Goal: Information Seeking & Learning: Learn about a topic

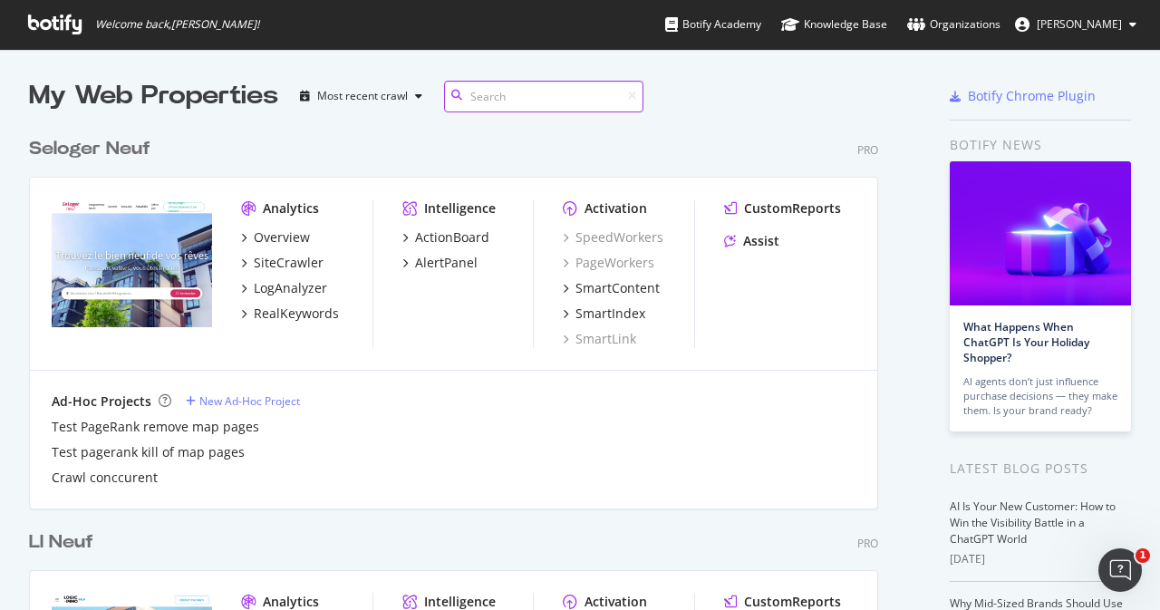
scroll to position [4830, 849]
click at [65, 17] on icon at bounding box center [54, 25] width 53 height 20
click at [532, 100] on input at bounding box center [543, 97] width 199 height 32
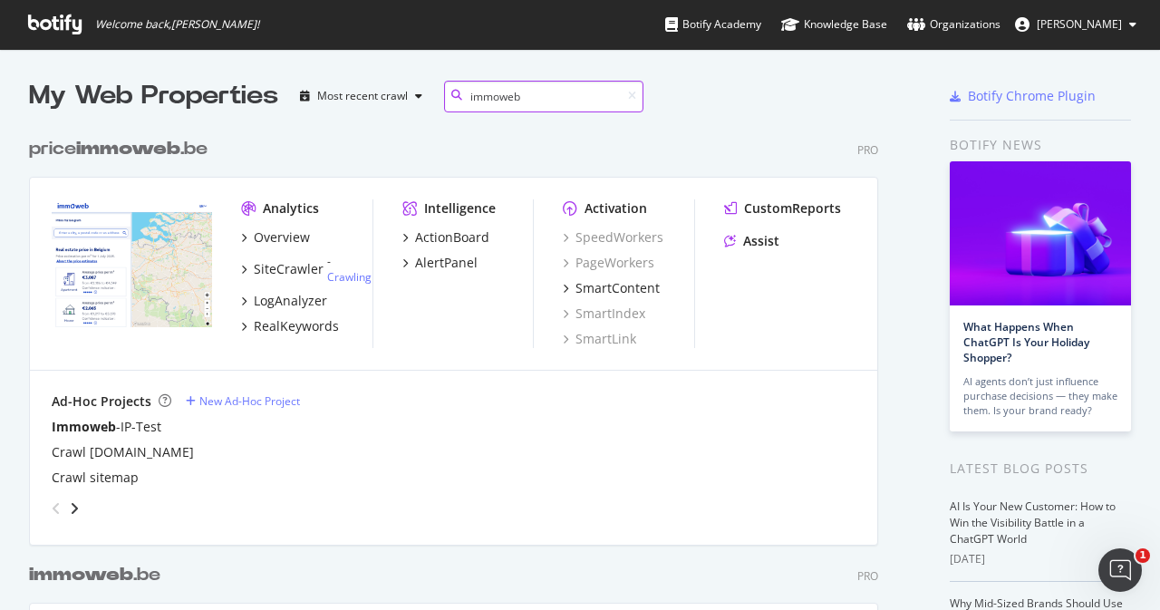
scroll to position [838, 849]
type input "immoweb"
click at [301, 301] on div "LogAnalyzer" at bounding box center [290, 301] width 73 height 18
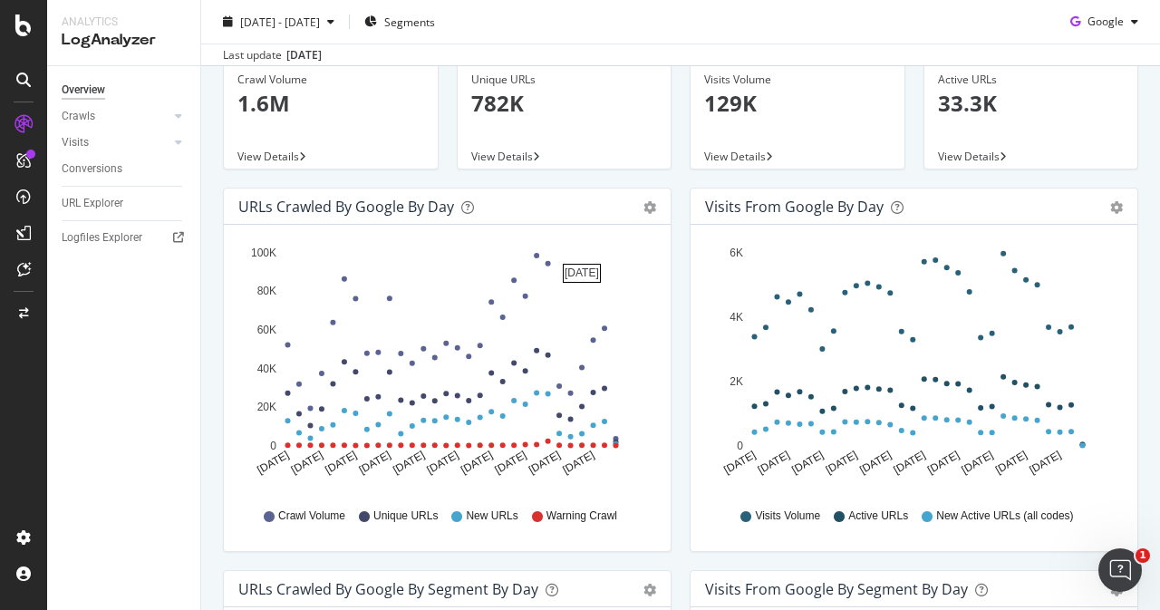
scroll to position [82, 0]
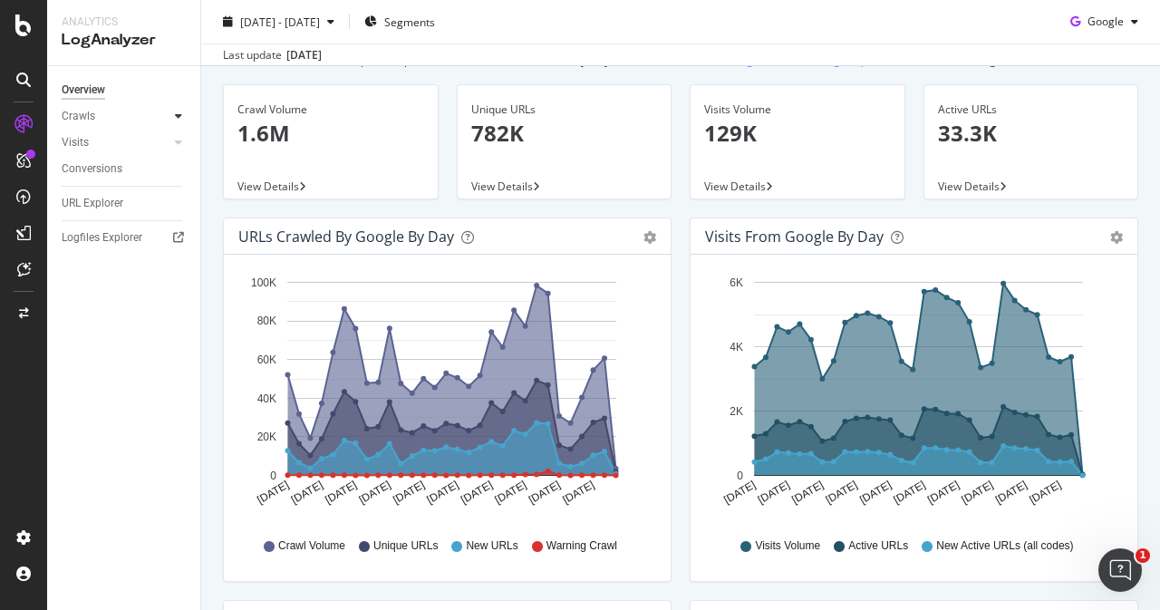
click at [185, 115] on div at bounding box center [179, 116] width 18 height 18
click at [107, 139] on div "Daily Distribution" at bounding box center [112, 142] width 84 height 19
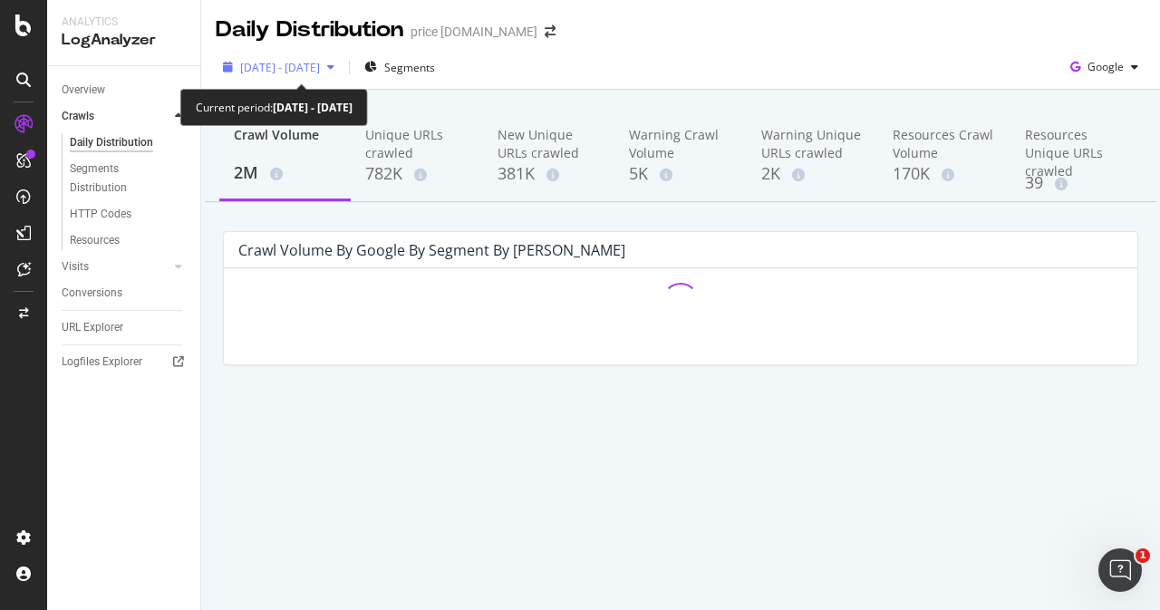
click at [320, 66] on span "[DATE] - [DATE]" at bounding box center [280, 67] width 80 height 15
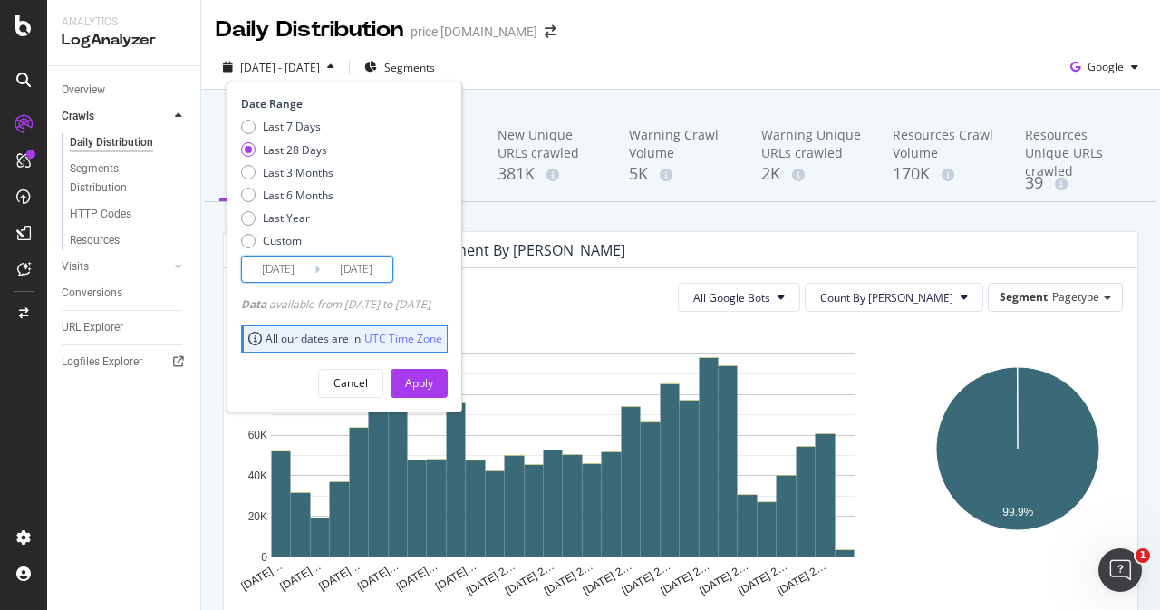
click at [297, 266] on input "[DATE]" at bounding box center [278, 269] width 73 height 25
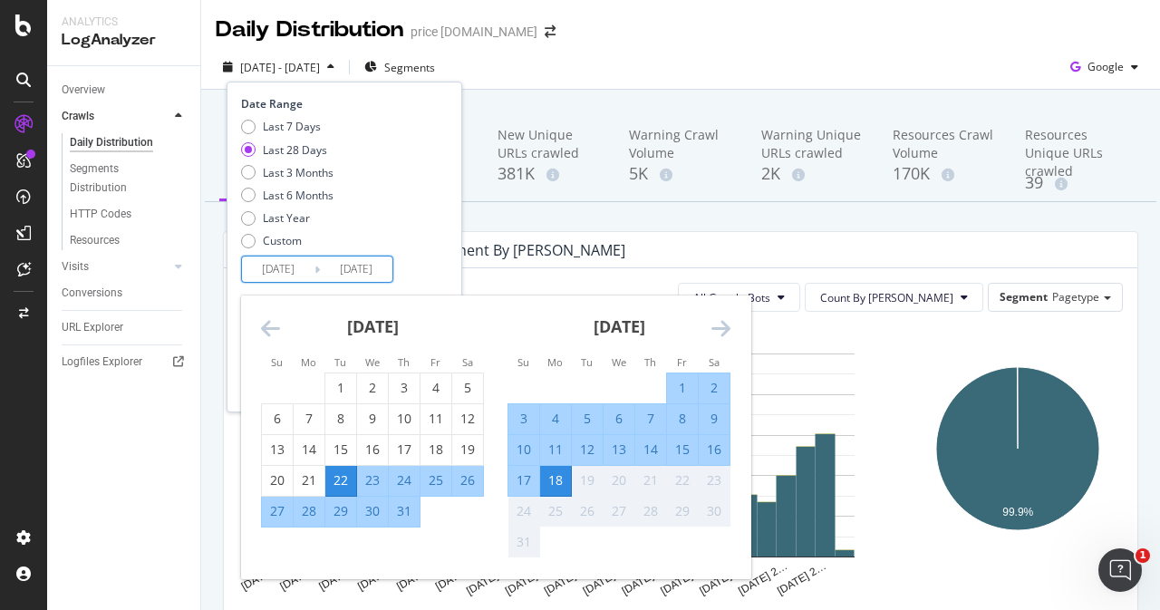
click at [688, 450] on div "15" at bounding box center [682, 450] width 31 height 18
type input "[DATE]"
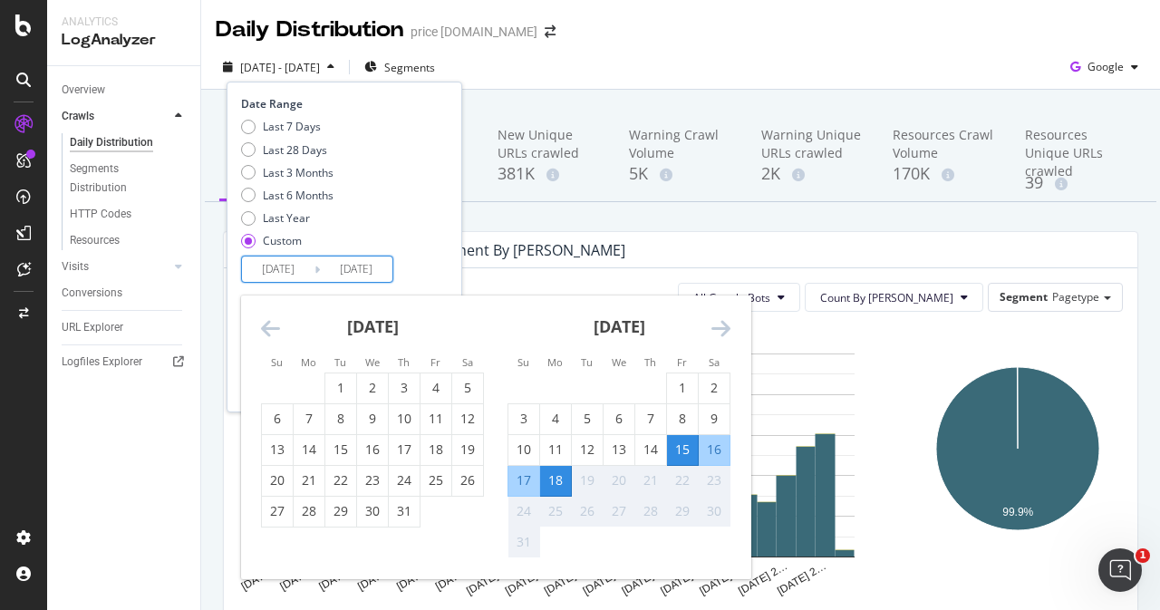
click at [437, 260] on div "Date Range Last 7 Days Last 28 Days Last 3 Months Last 6 Months Last Year Custo…" at bounding box center [342, 189] width 202 height 187
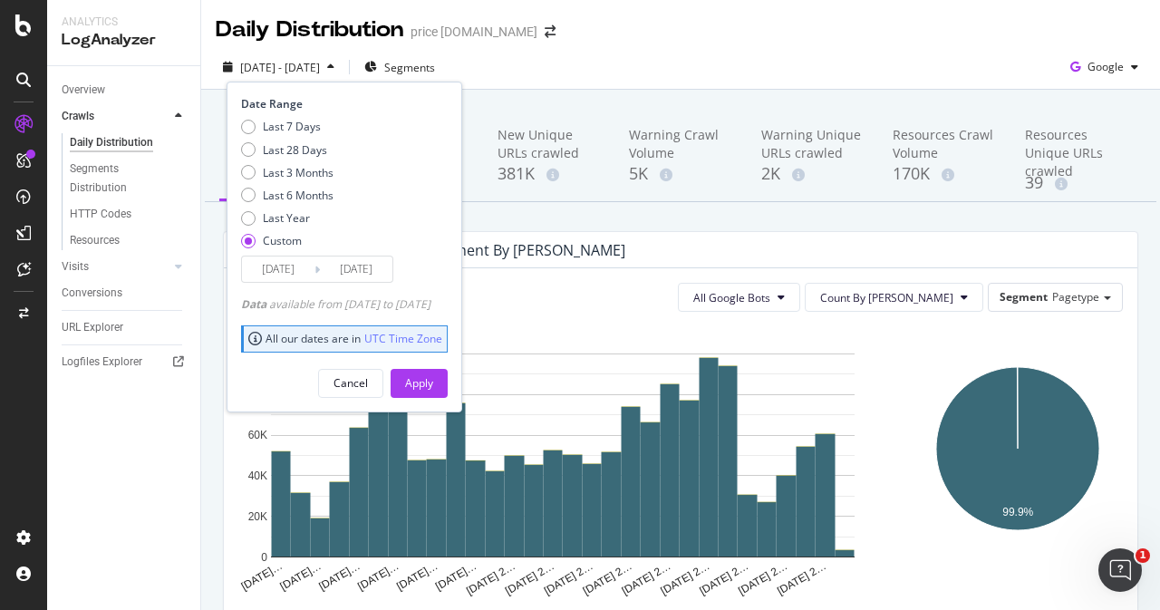
click at [433, 382] on div "Apply" at bounding box center [419, 382] width 28 height 15
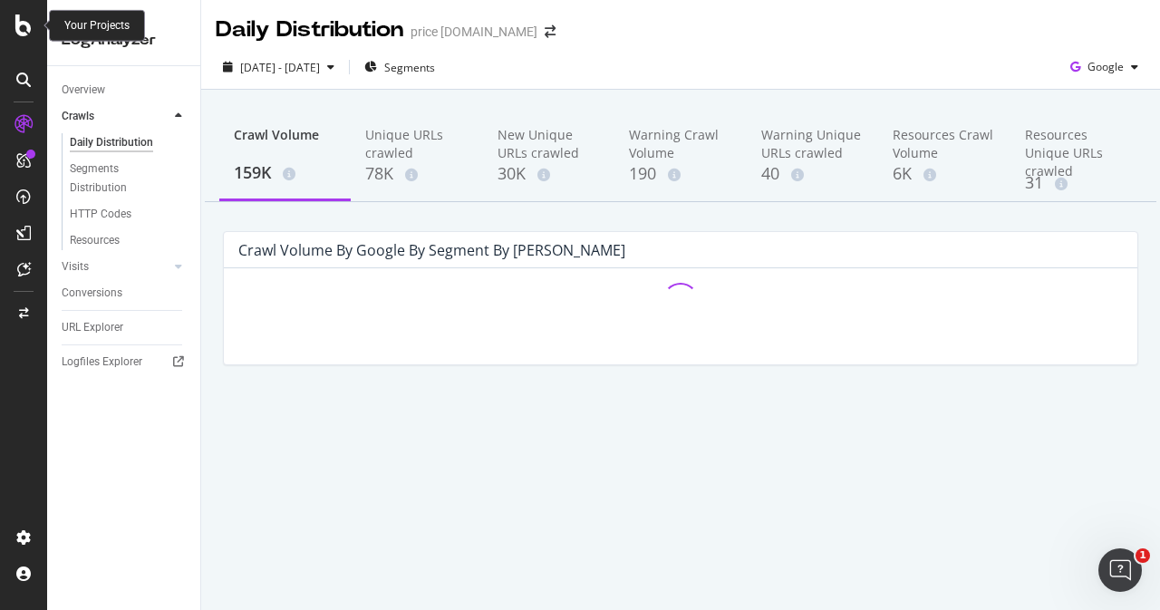
click at [20, 19] on icon at bounding box center [23, 26] width 16 height 22
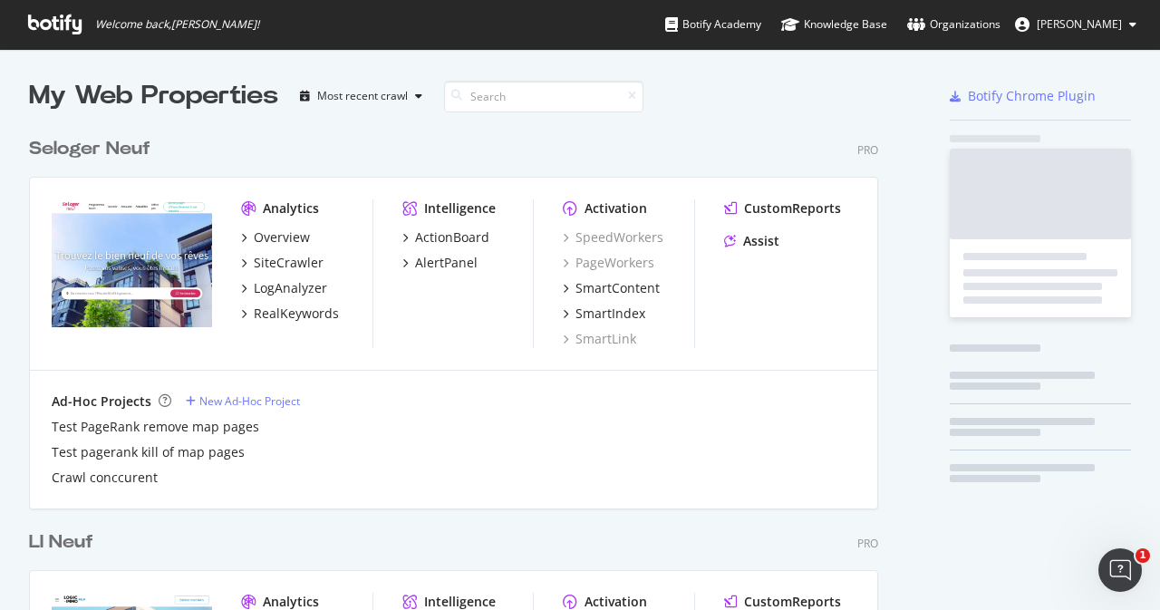
scroll to position [597, 1132]
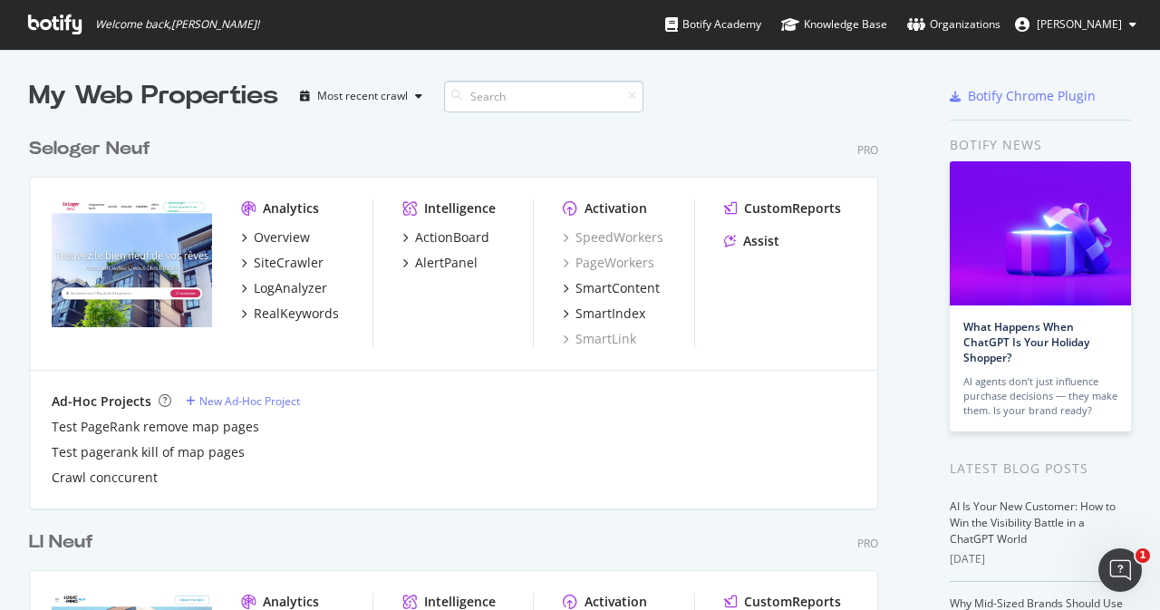
click at [471, 98] on input at bounding box center [543, 97] width 199 height 32
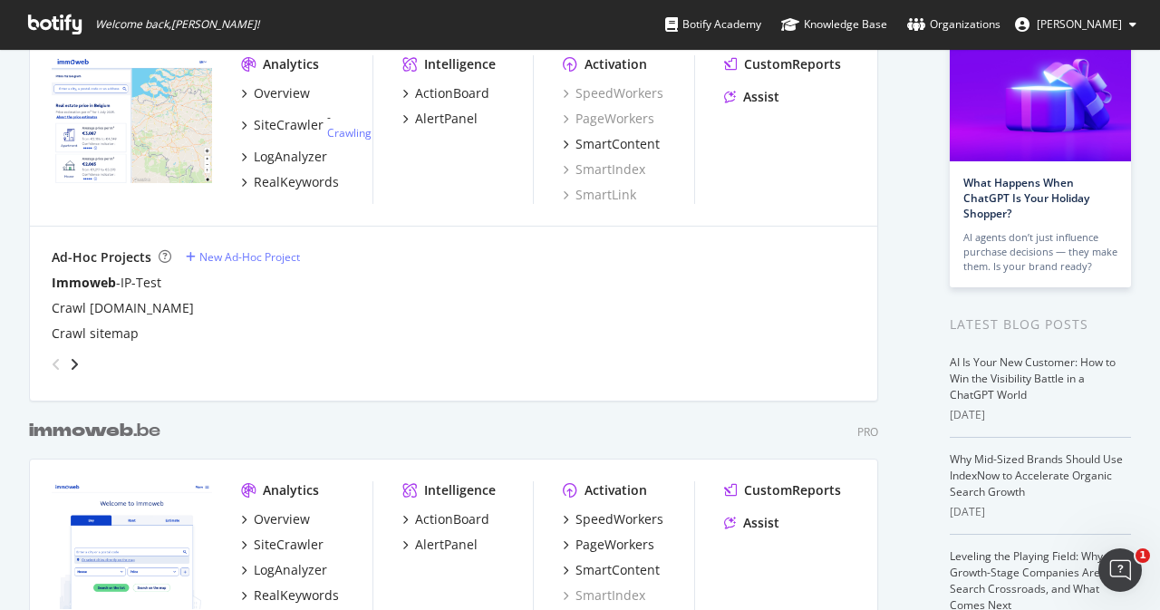
scroll to position [272, 0]
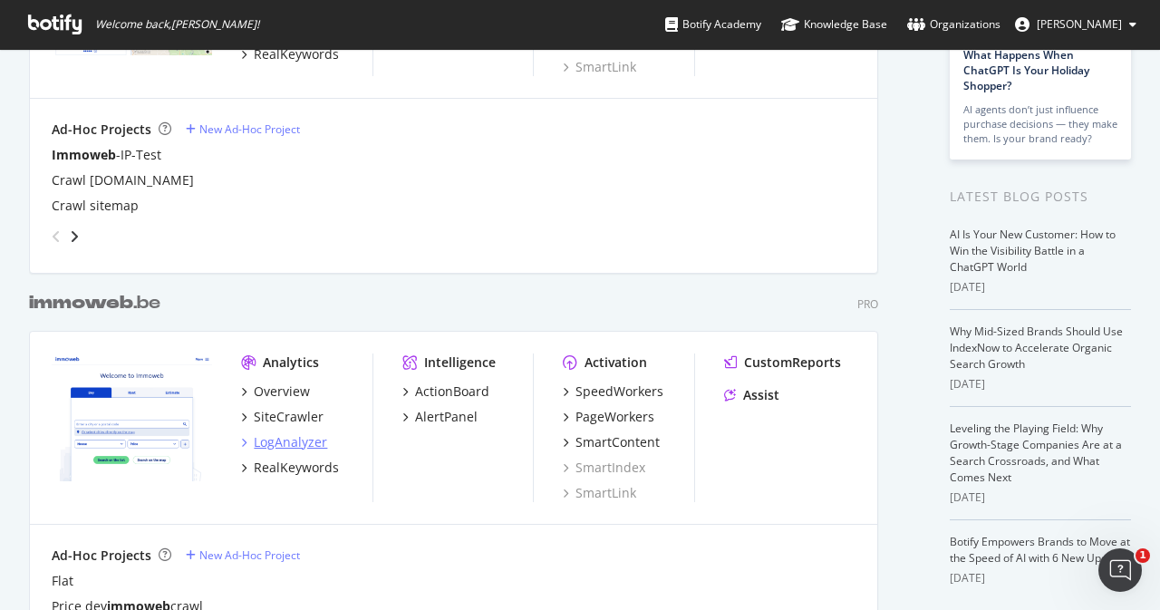
type input "immoweb"
click at [303, 443] on div "LogAnalyzer" at bounding box center [290, 442] width 73 height 18
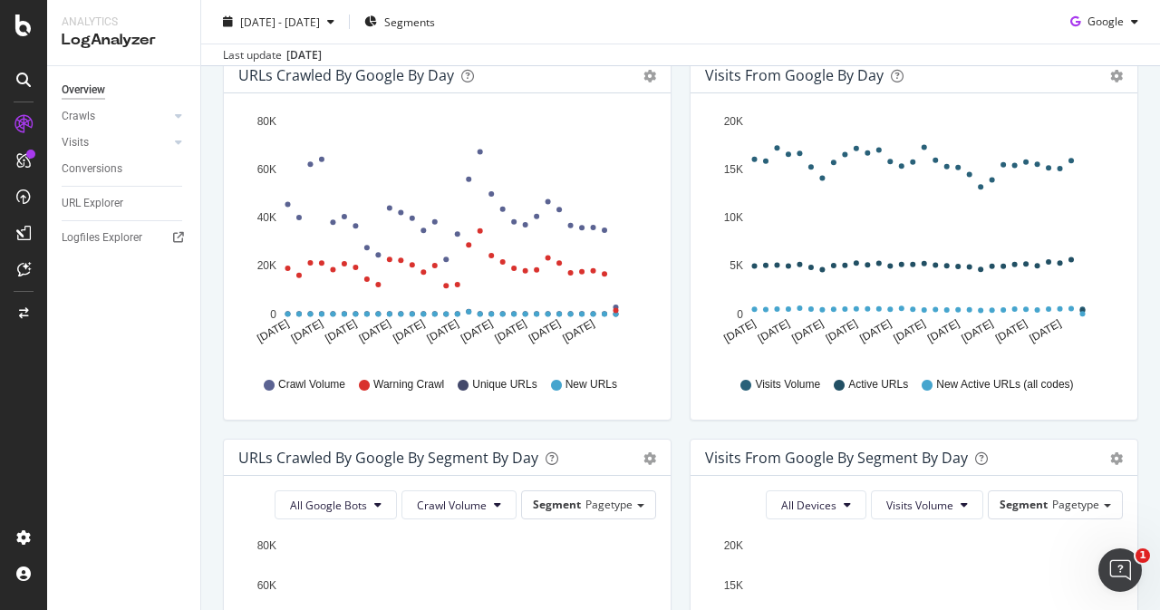
scroll to position [91, 0]
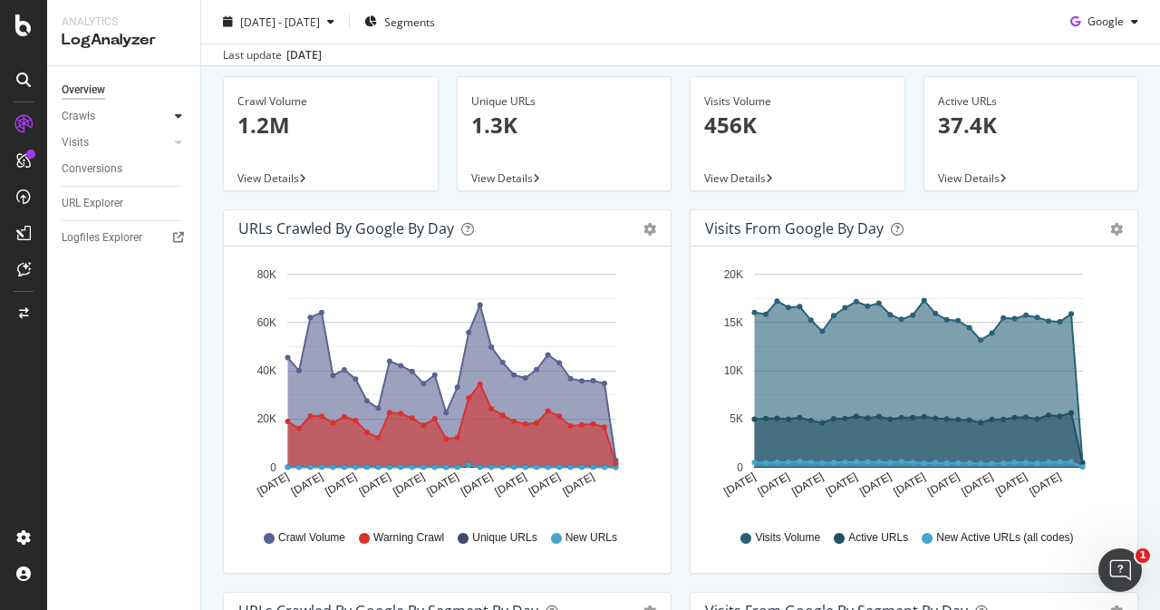
click at [178, 112] on icon at bounding box center [178, 116] width 7 height 11
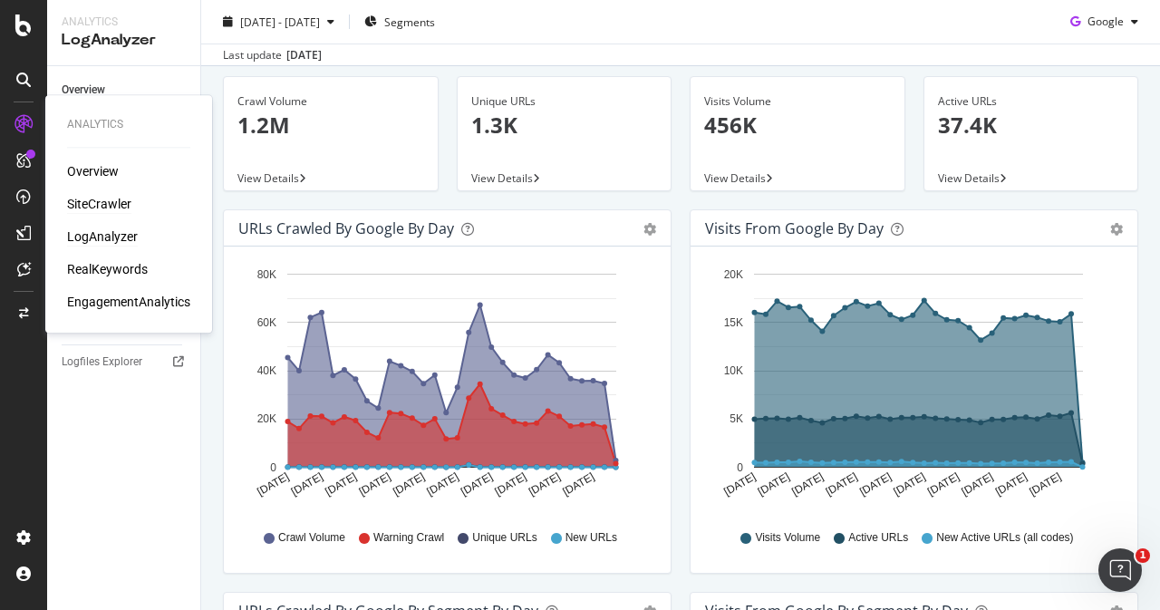
click at [116, 204] on div "SiteCrawler" at bounding box center [99, 204] width 64 height 18
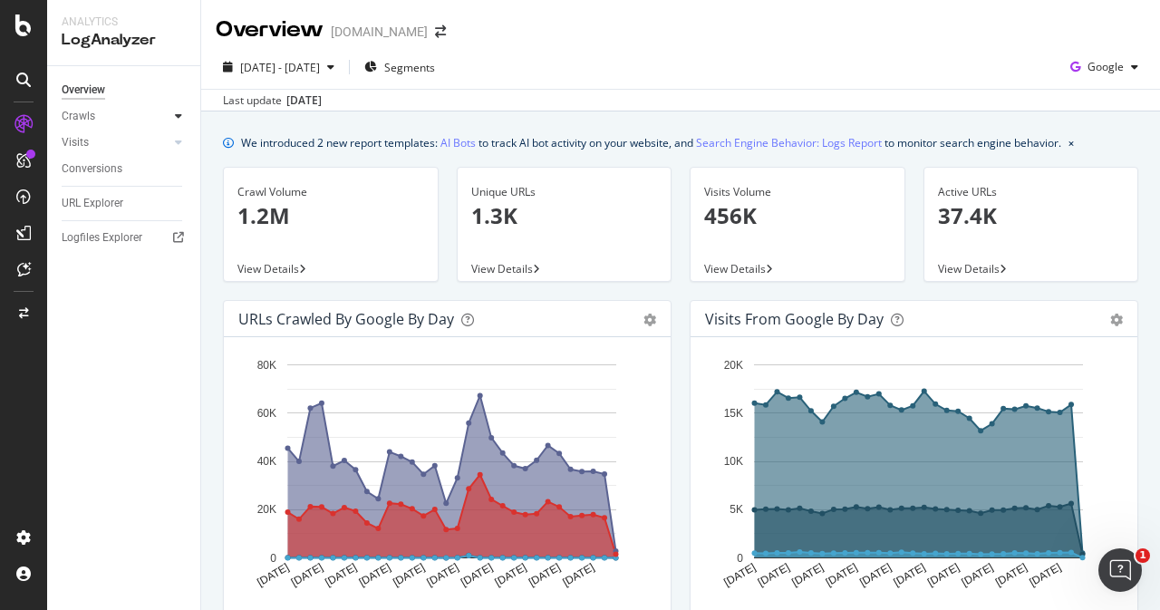
click at [173, 118] on div at bounding box center [179, 116] width 18 height 18
click at [119, 150] on div "Daily Distribution" at bounding box center [112, 142] width 84 height 19
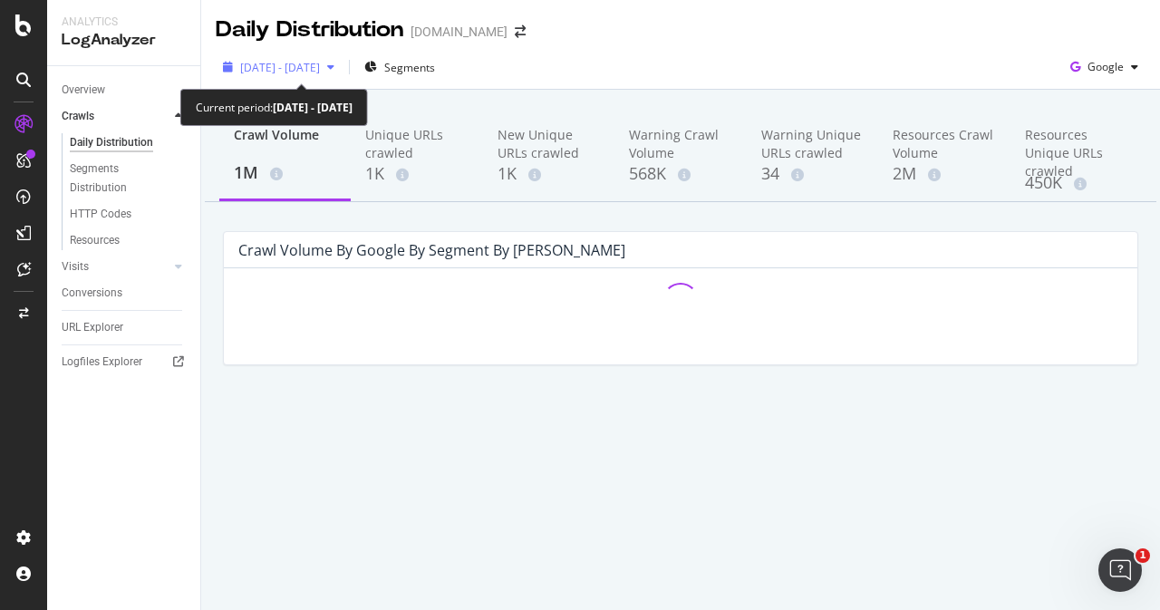
click at [342, 67] on div "button" at bounding box center [331, 67] width 22 height 11
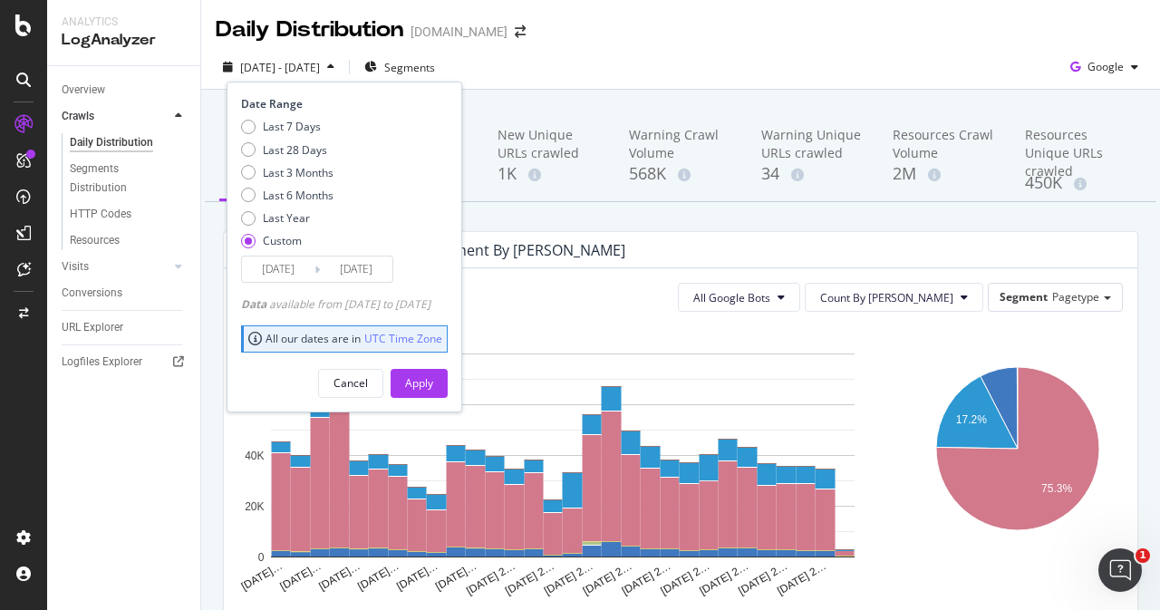
click at [365, 268] on input "[DATE]" at bounding box center [356, 269] width 73 height 25
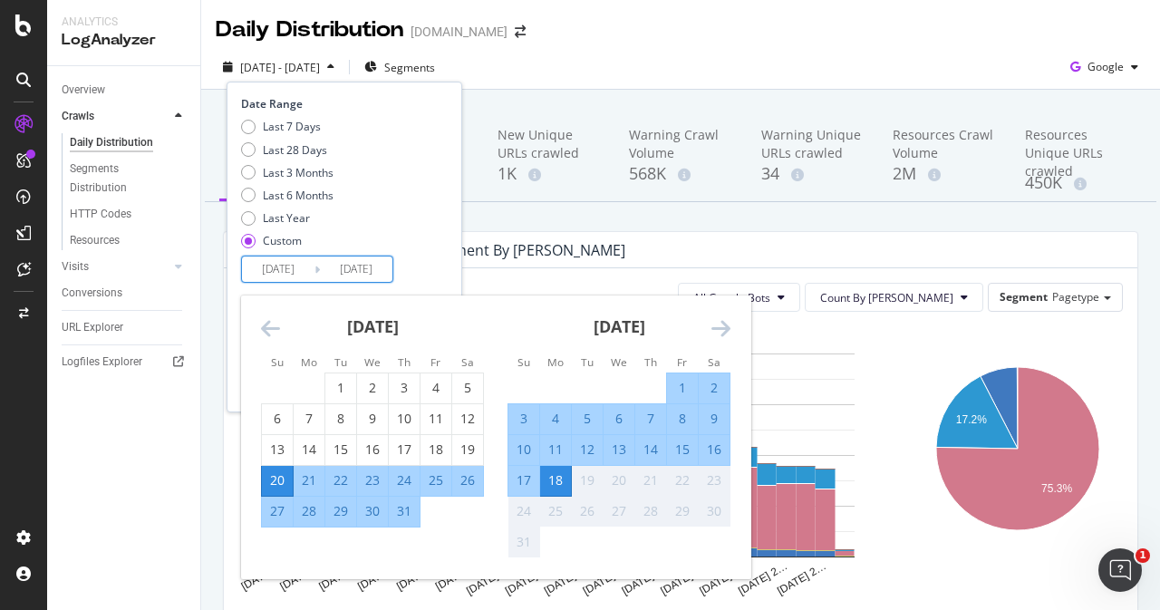
click at [684, 450] on div "15" at bounding box center [682, 450] width 31 height 18
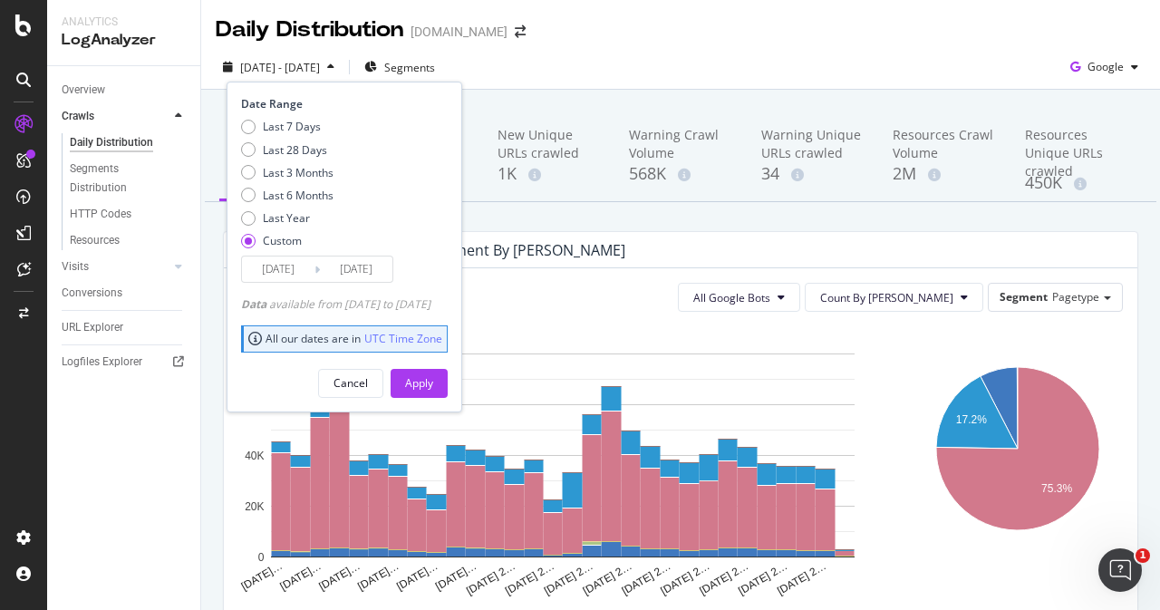
type input "[DATE]"
click at [305, 271] on input "[DATE]" at bounding box center [278, 269] width 73 height 25
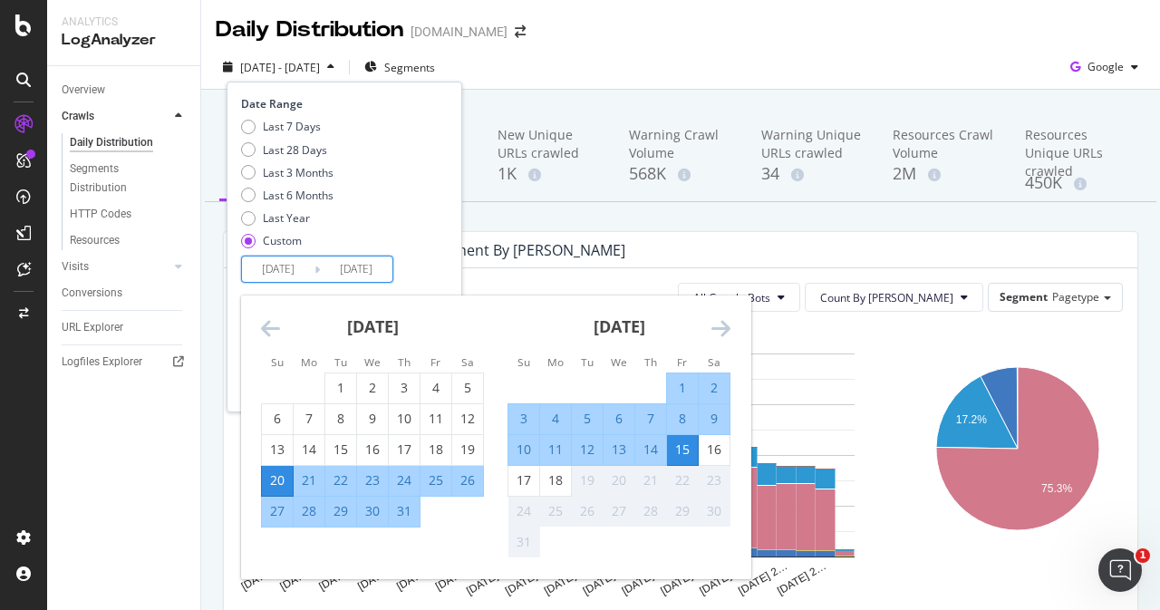
click at [684, 452] on div "15" at bounding box center [682, 450] width 31 height 18
type input "[DATE]"
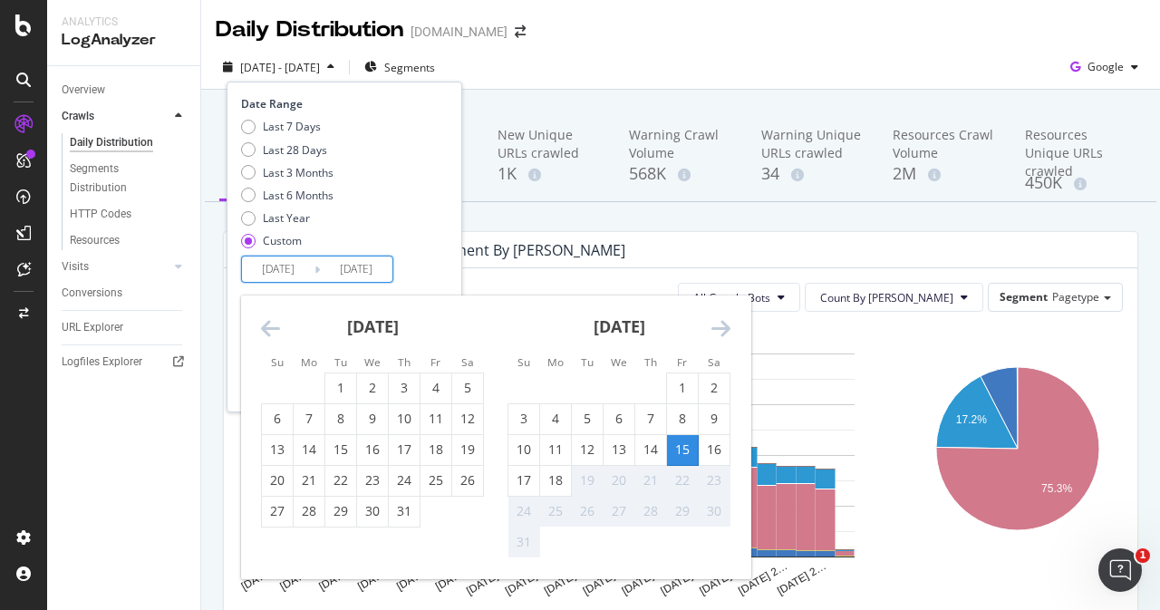
click at [555, 480] on div "18" at bounding box center [555, 480] width 31 height 18
type input "[DATE]"
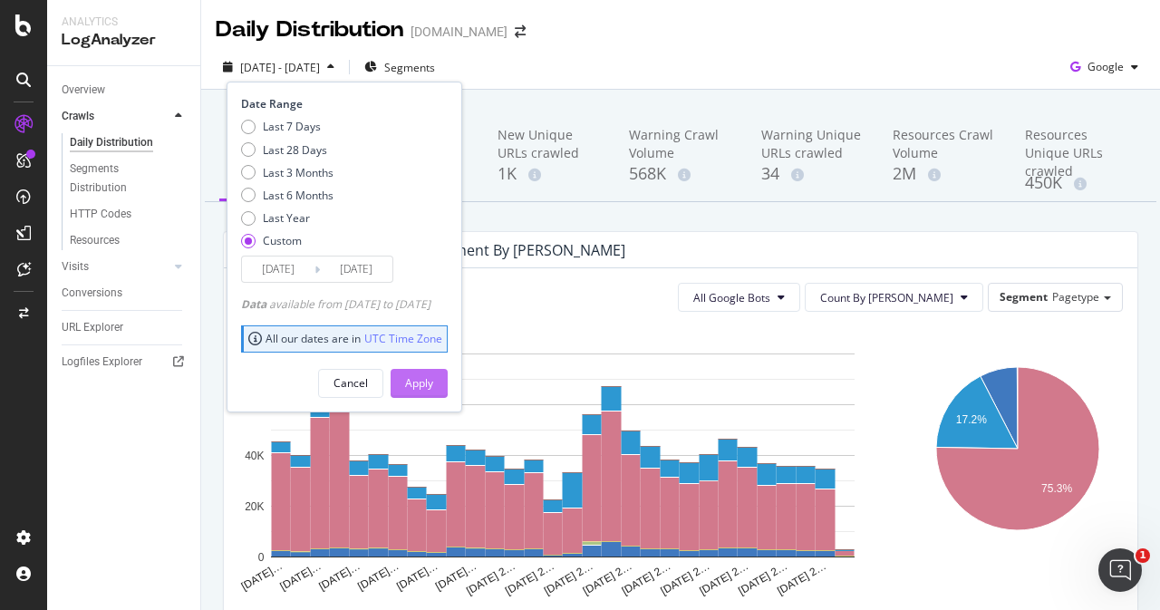
click at [433, 378] on div "Apply" at bounding box center [419, 382] width 28 height 15
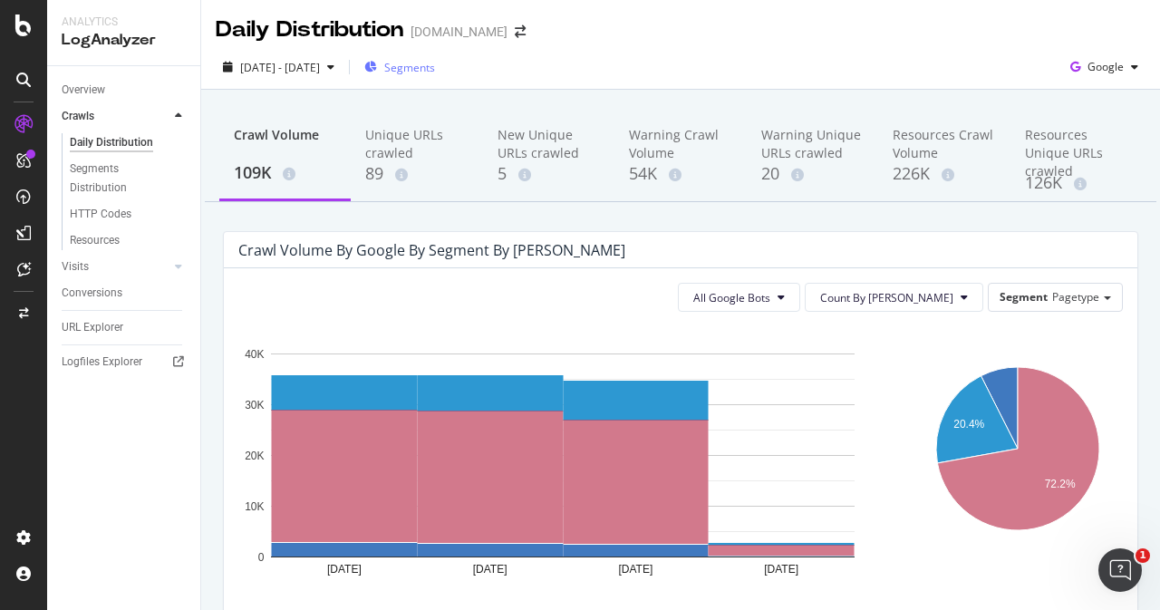
click at [435, 63] on span "Segments" at bounding box center [409, 67] width 51 height 15
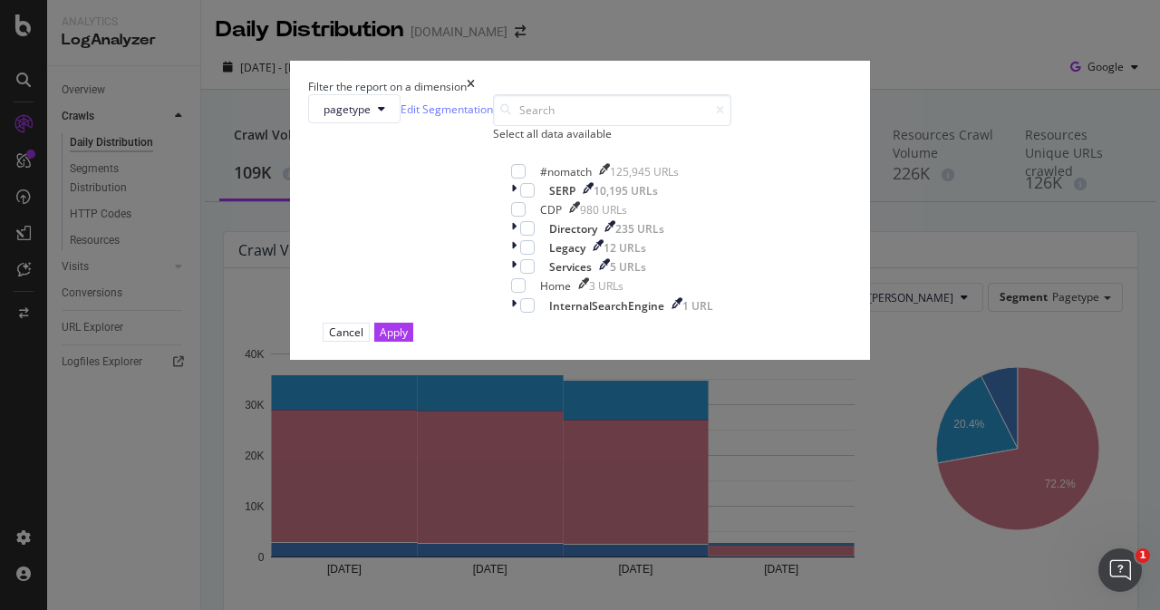
click at [475, 94] on icon "times" at bounding box center [471, 86] width 8 height 15
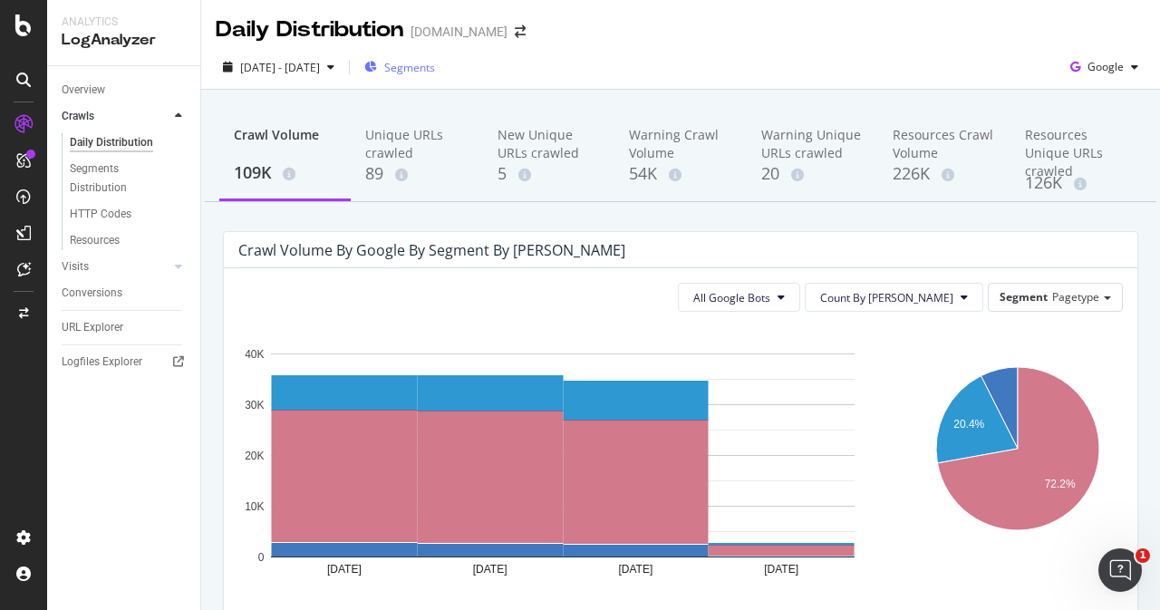
click at [435, 66] on span "Segments" at bounding box center [409, 67] width 51 height 15
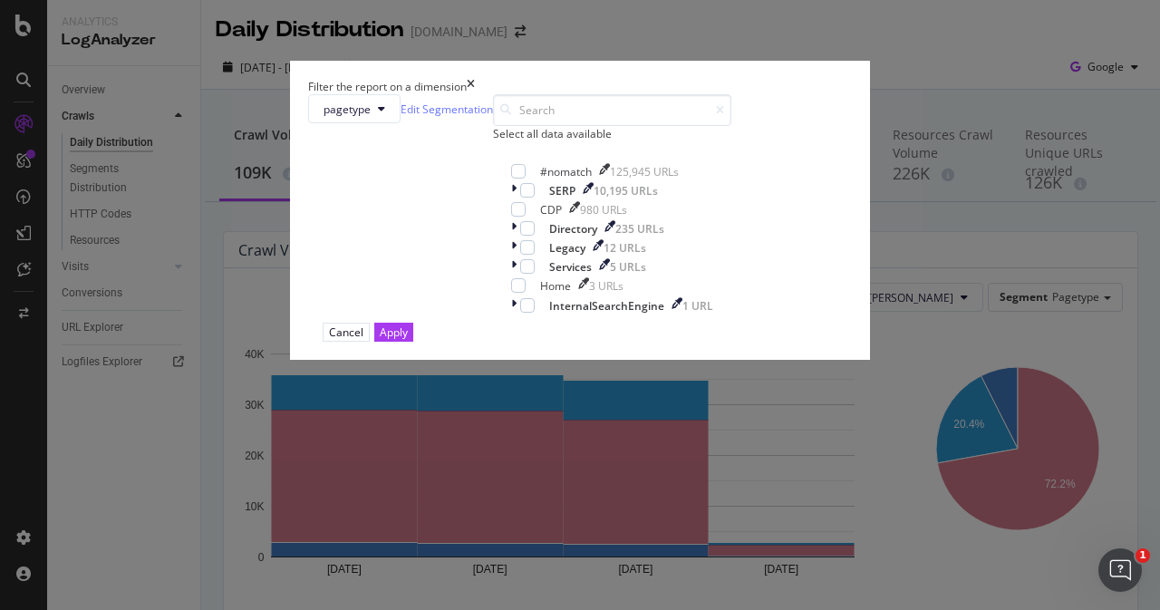
click at [651, 53] on div "Filter the report on a dimension pagetype Edit Segmentation Select all data ava…" at bounding box center [580, 305] width 1160 height 610
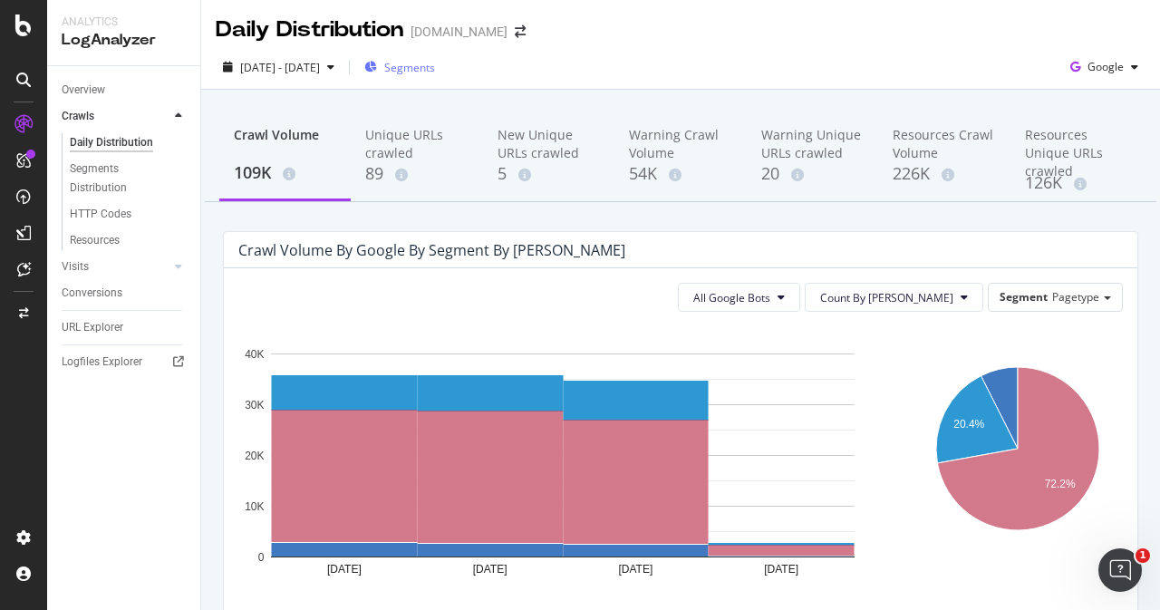
click at [435, 71] on span "Segments" at bounding box center [409, 67] width 51 height 15
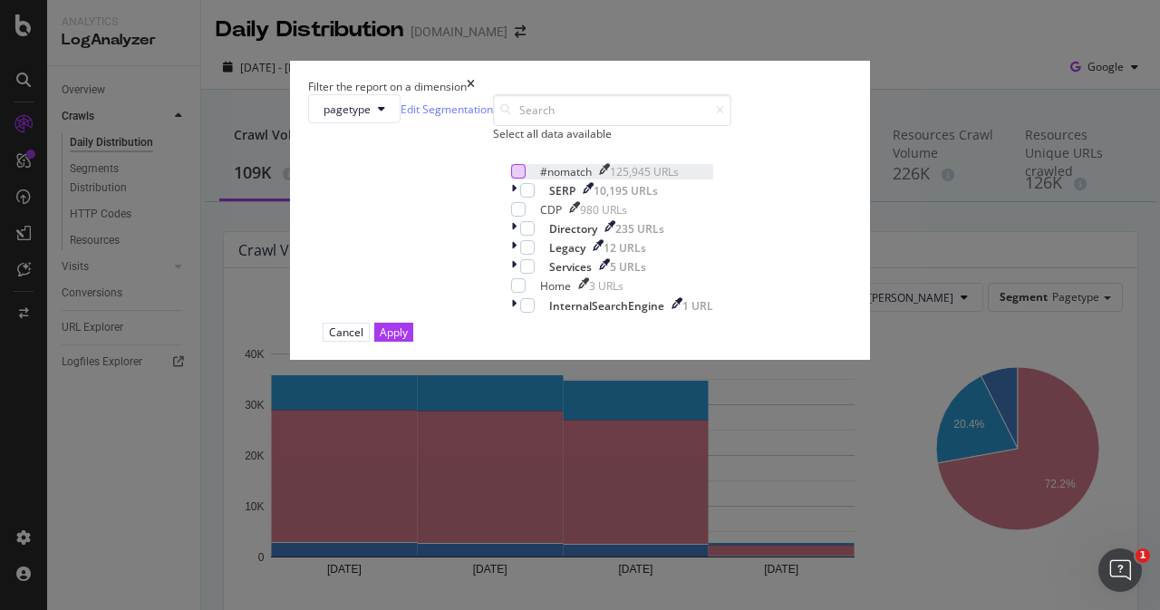
click at [511, 179] on div "modal" at bounding box center [518, 171] width 15 height 15
click at [408, 340] on div "Apply" at bounding box center [394, 332] width 28 height 15
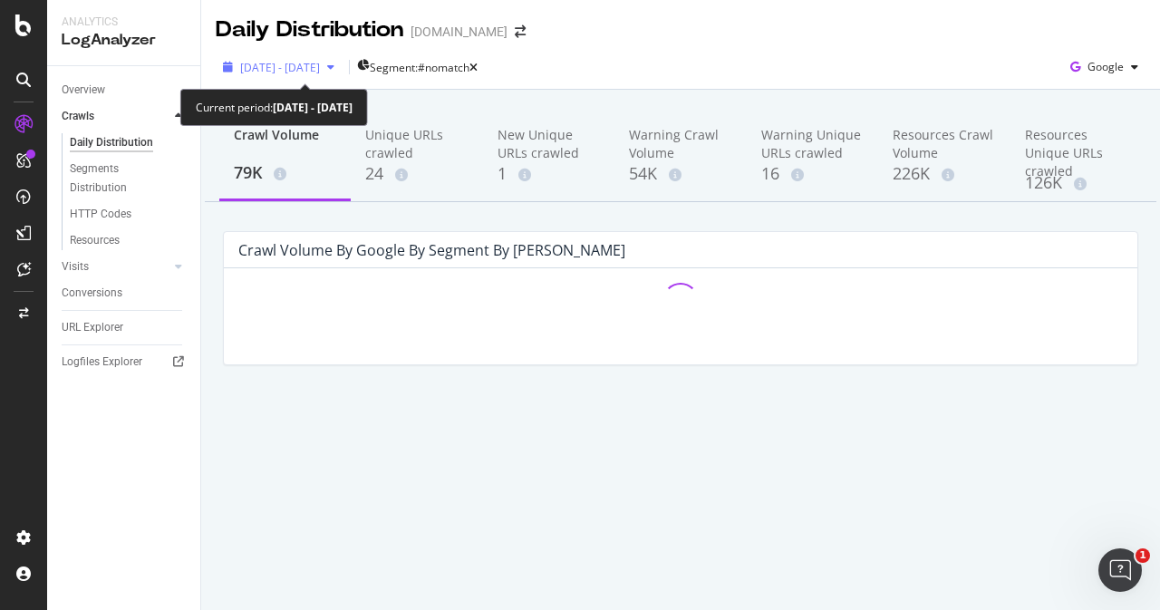
click at [320, 72] on span "[DATE] - [DATE]" at bounding box center [280, 67] width 80 height 15
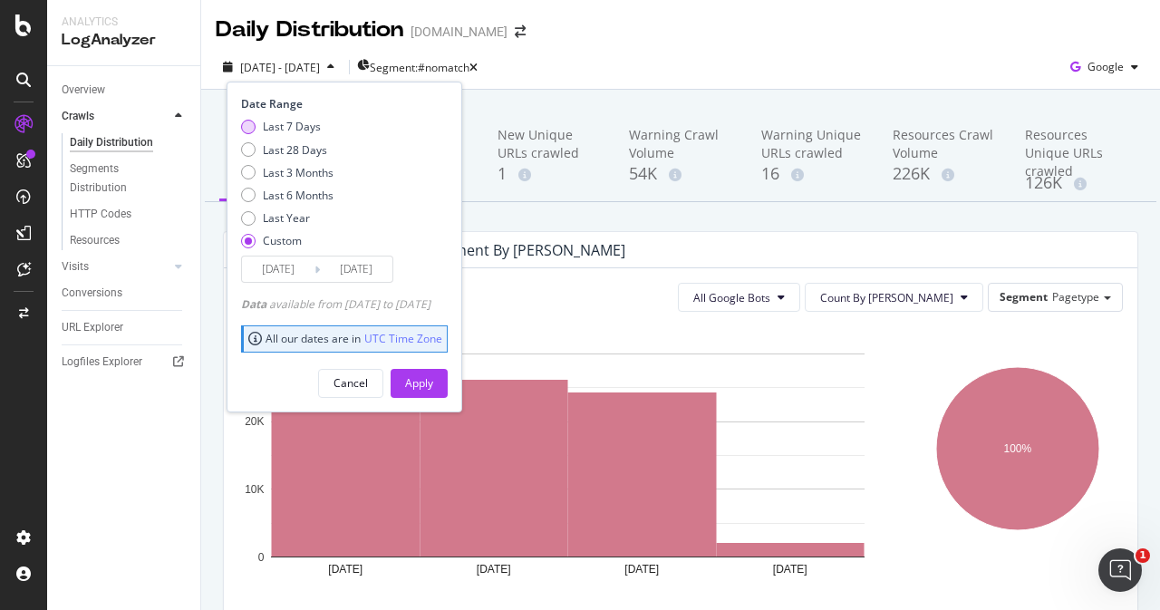
click at [294, 126] on div "Last 7 Days" at bounding box center [292, 126] width 58 height 15
type input "[DATE]"
click at [433, 379] on div "Apply" at bounding box center [419, 382] width 28 height 15
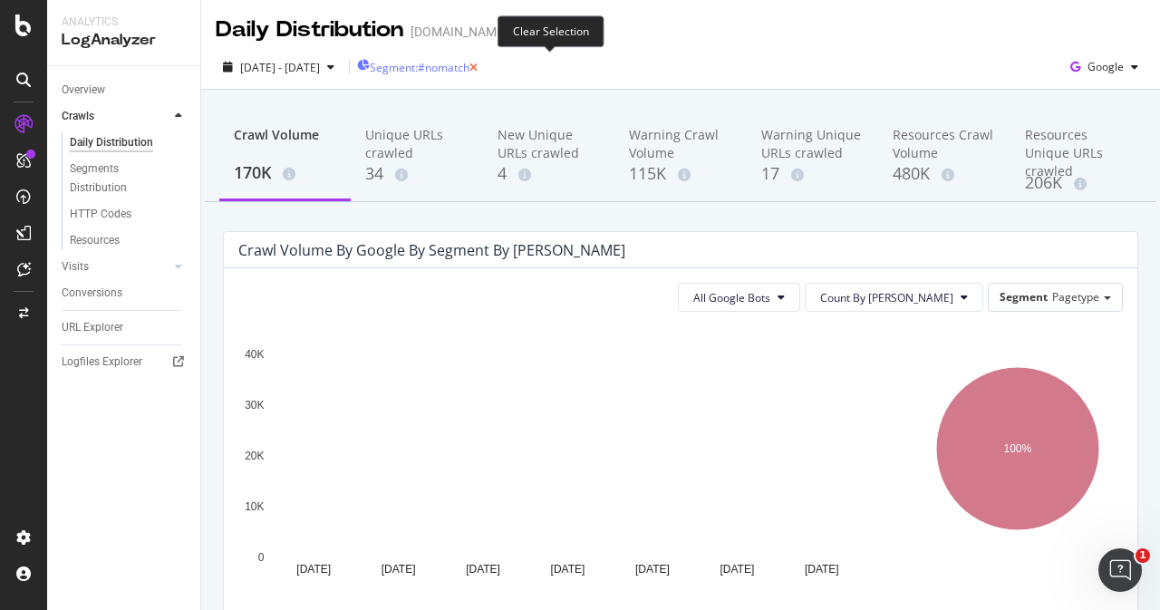
click at [478, 68] on icon "button" at bounding box center [474, 68] width 8 height 11
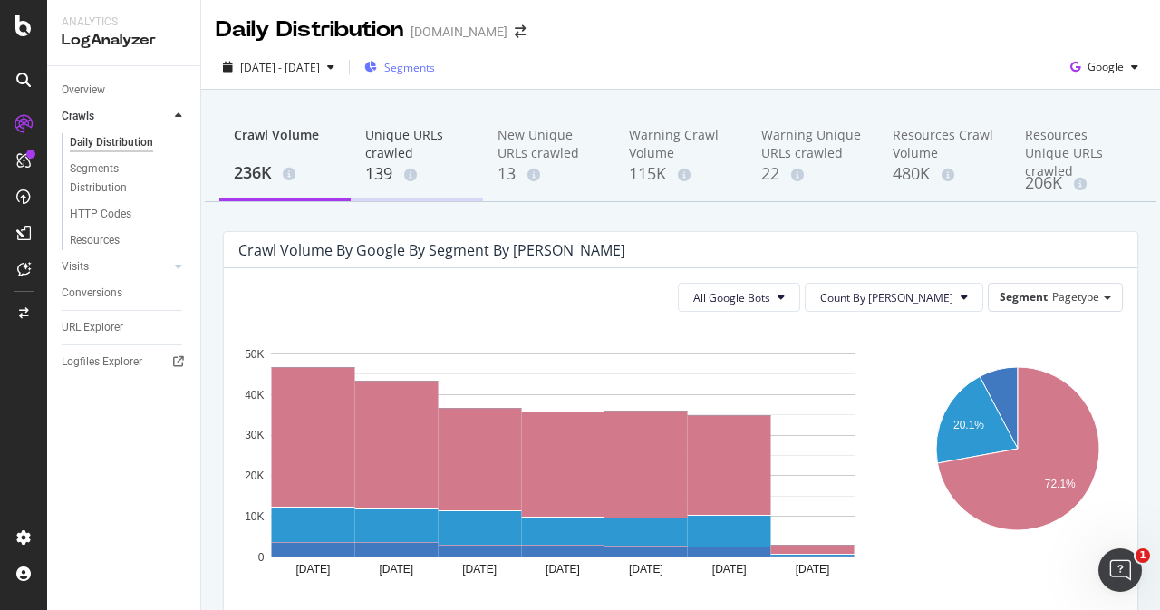
click at [385, 178] on div "139" at bounding box center [416, 174] width 102 height 24
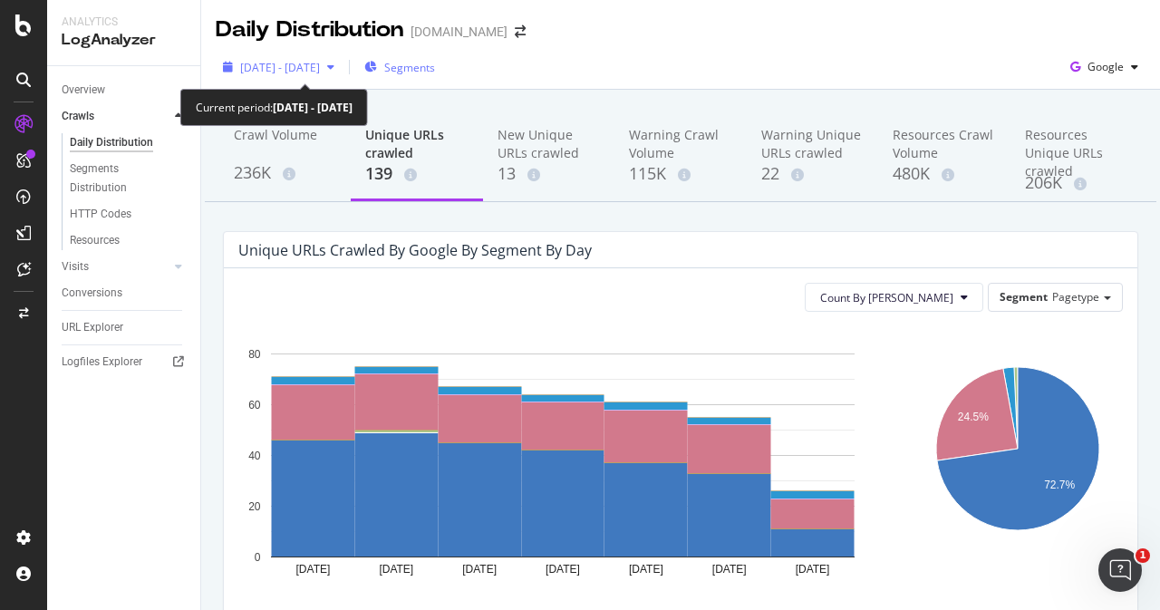
click at [320, 72] on span "[DATE] - [DATE]" at bounding box center [280, 67] width 80 height 15
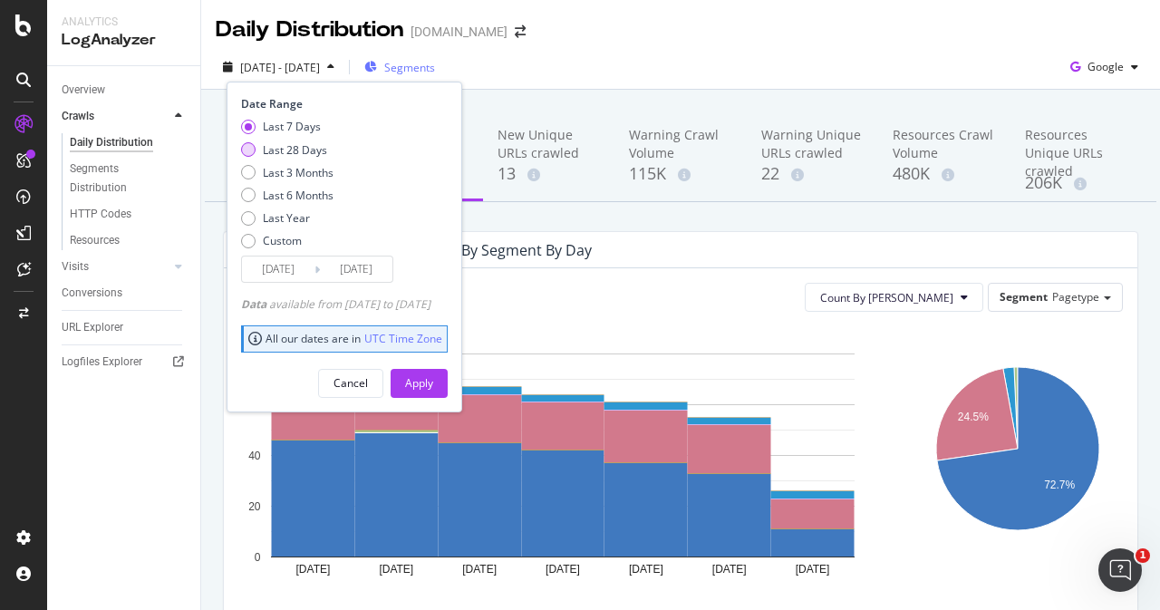
click at [261, 152] on div "Last 28 Days" at bounding box center [287, 149] width 92 height 15
click at [268, 128] on div "Last 7 Days" at bounding box center [292, 126] width 58 height 15
type input "[DATE]"
click at [448, 381] on button "Apply" at bounding box center [419, 383] width 57 height 29
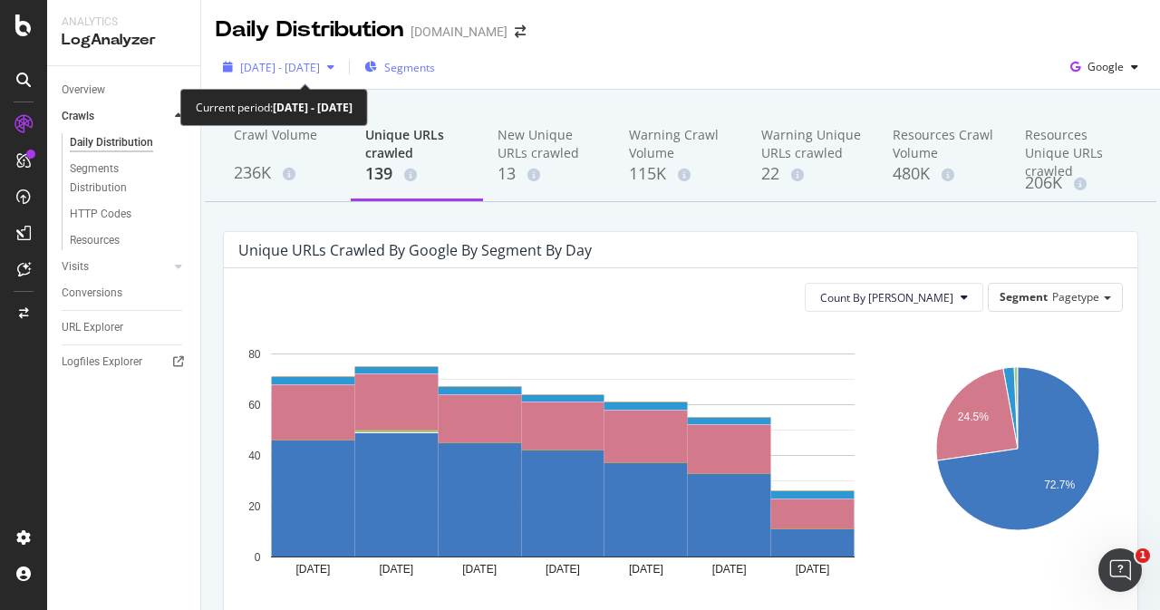
click at [320, 72] on span "[DATE] - [DATE]" at bounding box center [280, 67] width 80 height 15
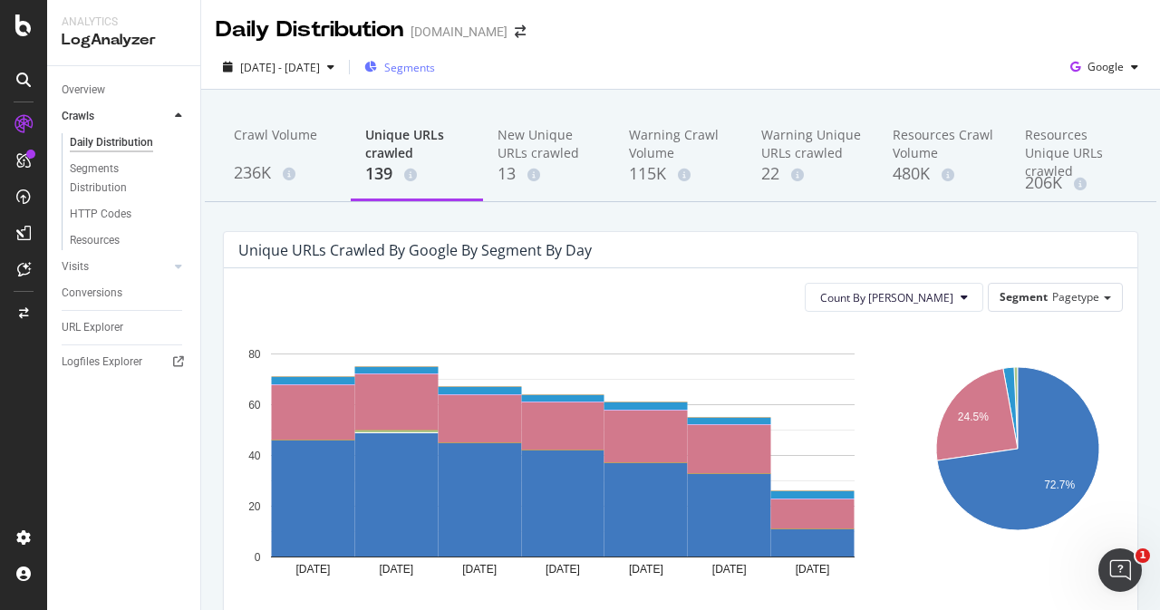
click at [710, 53] on div "[DATE] - [DATE] Segments Google" at bounding box center [680, 71] width 959 height 36
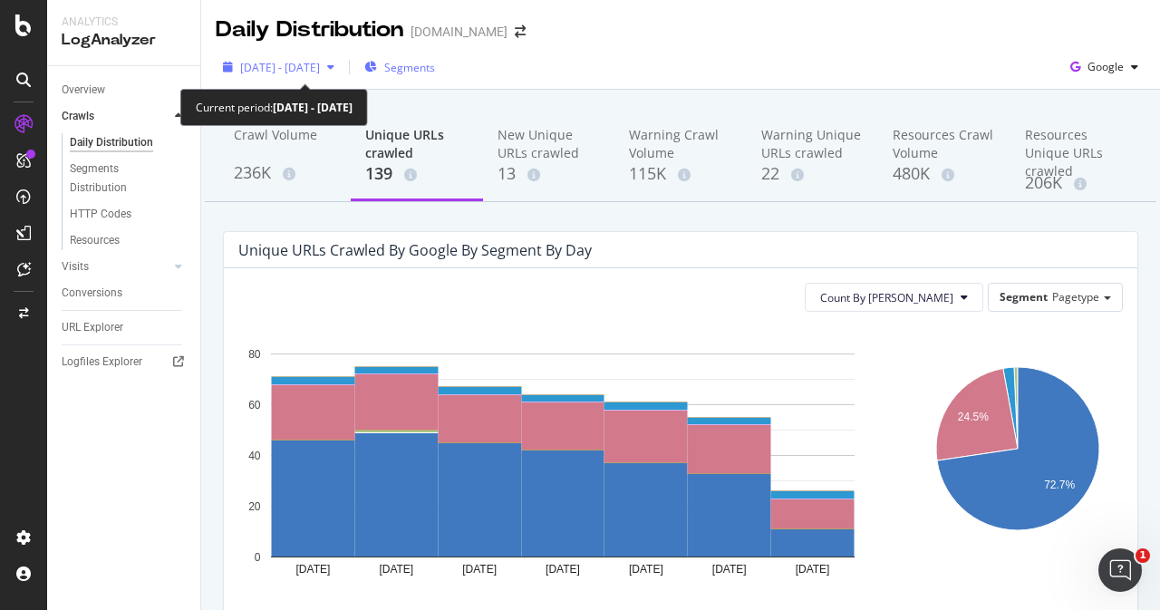
click at [320, 70] on span "[DATE] - [DATE]" at bounding box center [280, 67] width 80 height 15
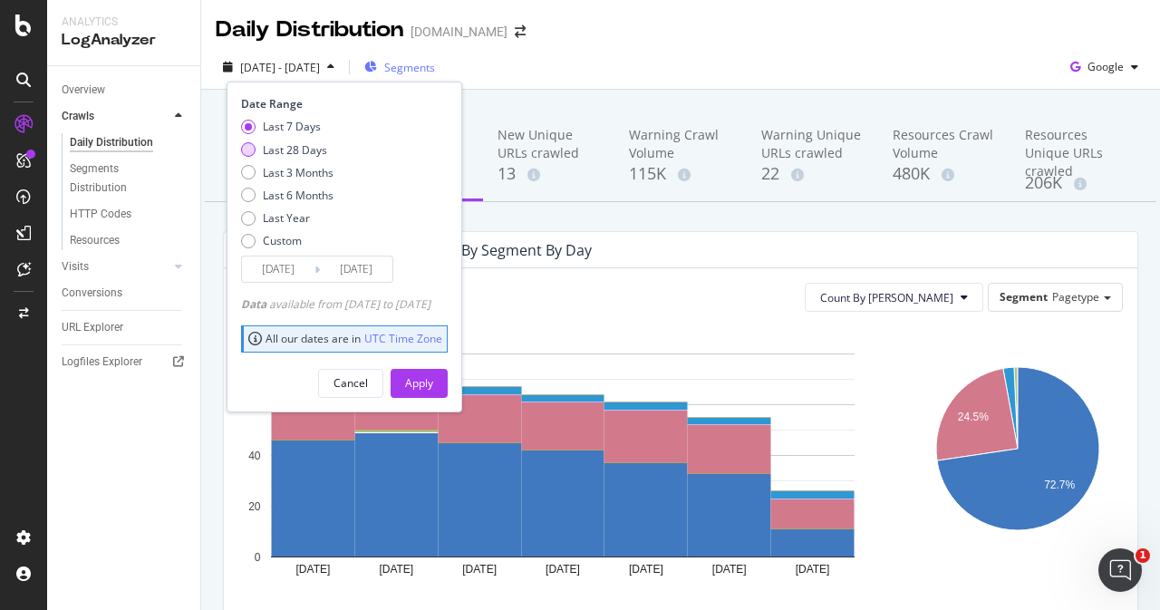
click at [276, 147] on div "Last 28 Days" at bounding box center [295, 149] width 64 height 15
type input "[DATE]"
click at [433, 378] on div "Apply" at bounding box center [419, 382] width 28 height 15
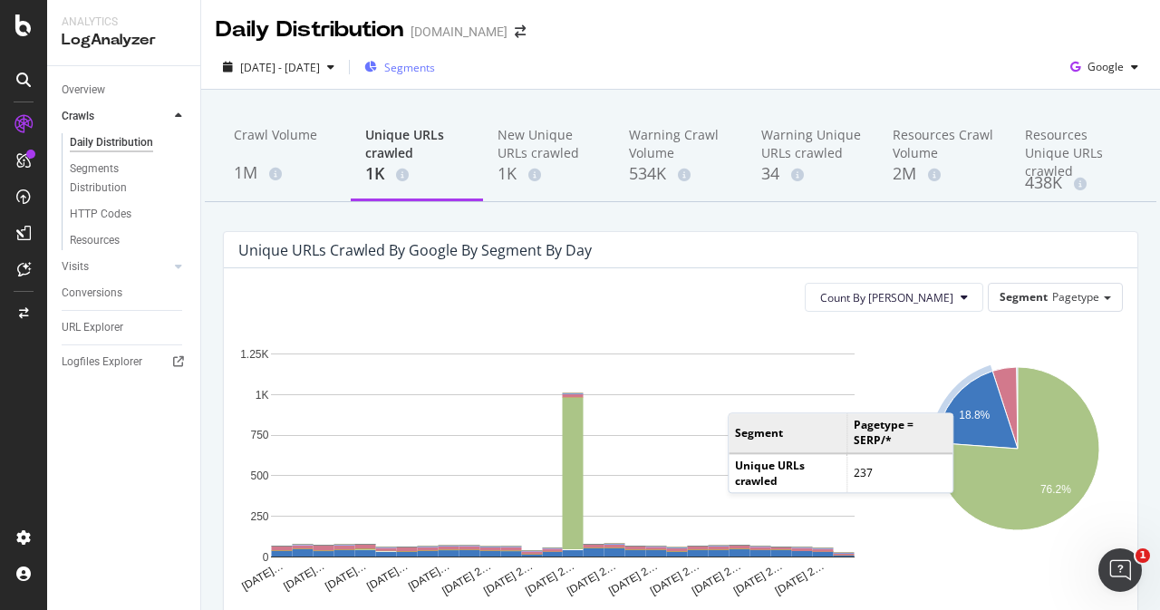
click at [435, 73] on span "Segments" at bounding box center [409, 67] width 51 height 15
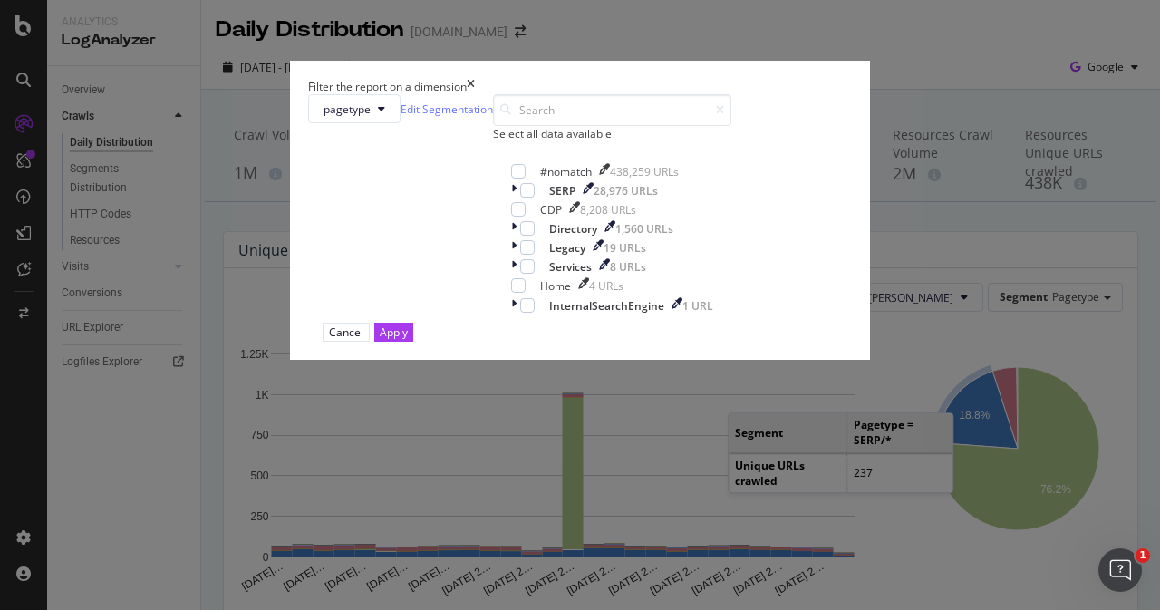
click at [745, 94] on div "Filter the report on a dimension" at bounding box center [580, 86] width 544 height 15
click at [371, 117] on span "pagetype" at bounding box center [347, 109] width 47 height 15
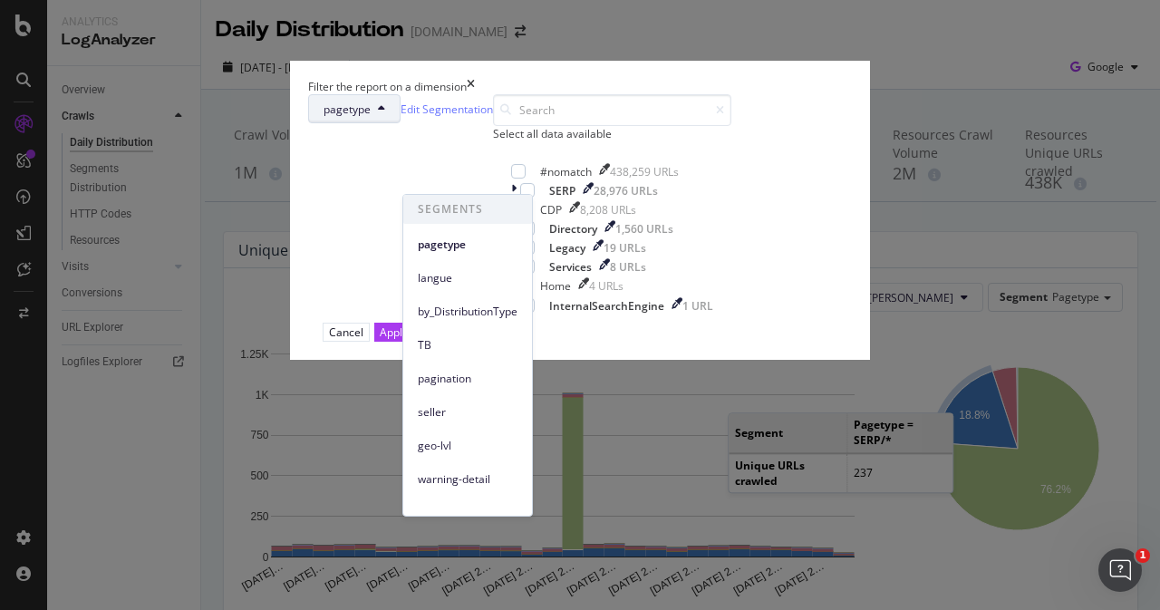
click at [475, 94] on icon "times" at bounding box center [471, 86] width 8 height 15
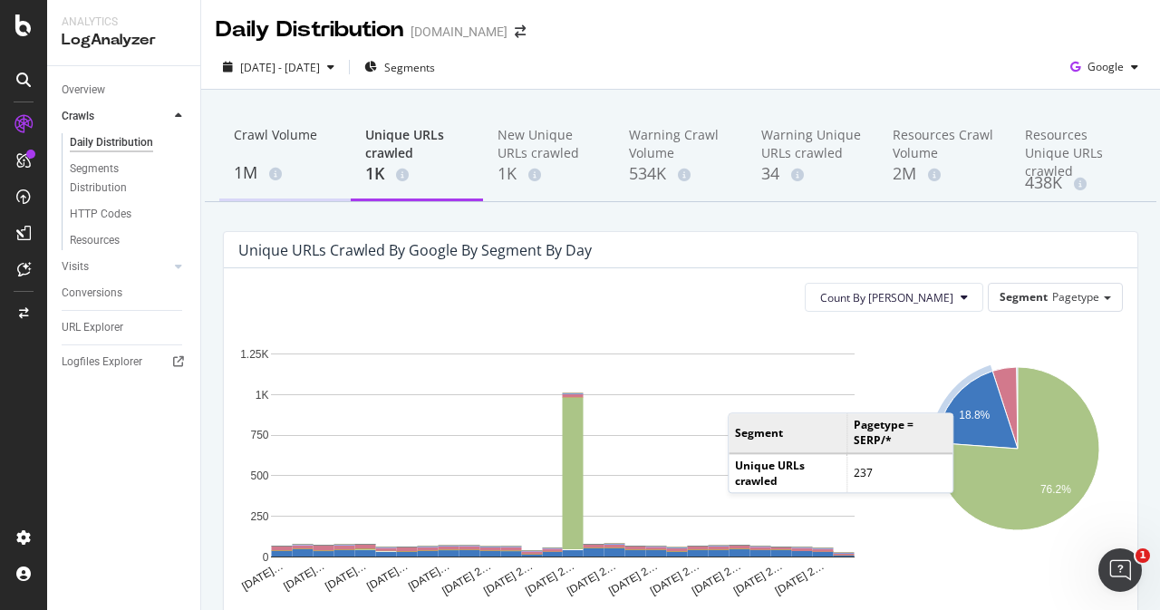
click at [286, 146] on div "Crawl Volume" at bounding box center [285, 143] width 102 height 34
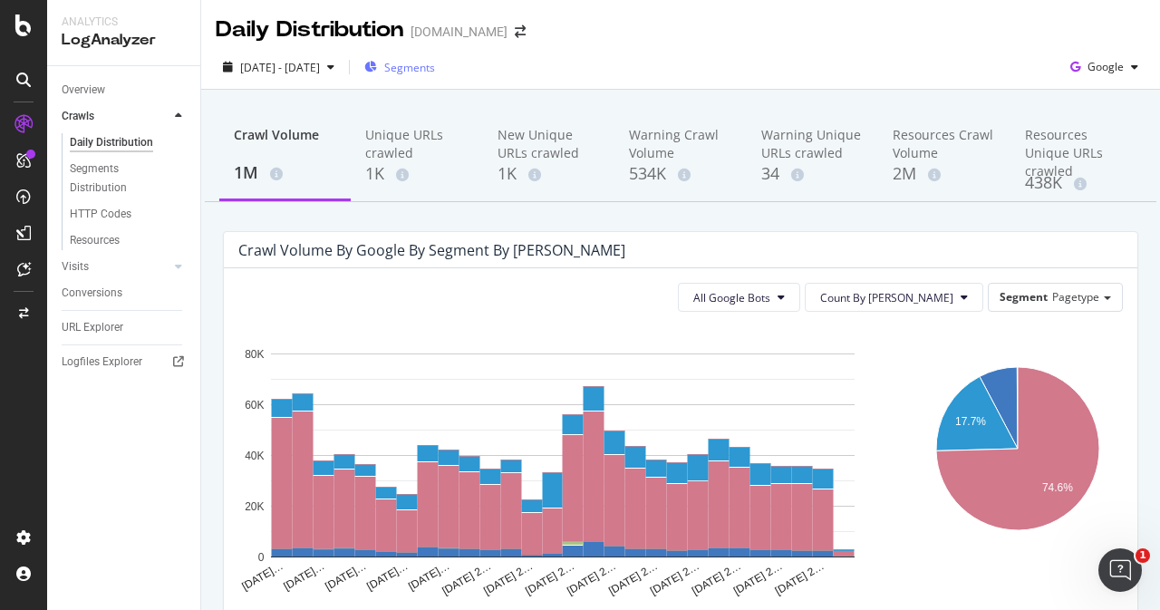
click at [435, 66] on span "Segments" at bounding box center [409, 67] width 51 height 15
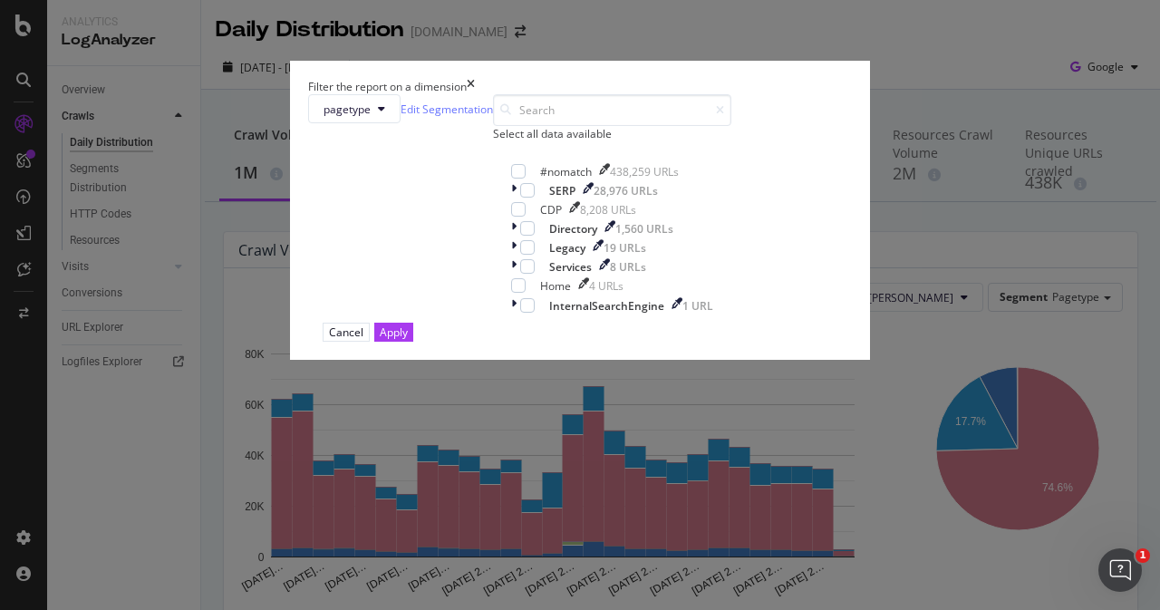
click at [745, 94] on div "Filter the report on a dimension" at bounding box center [580, 86] width 544 height 15
click at [475, 94] on icon "times" at bounding box center [471, 86] width 8 height 15
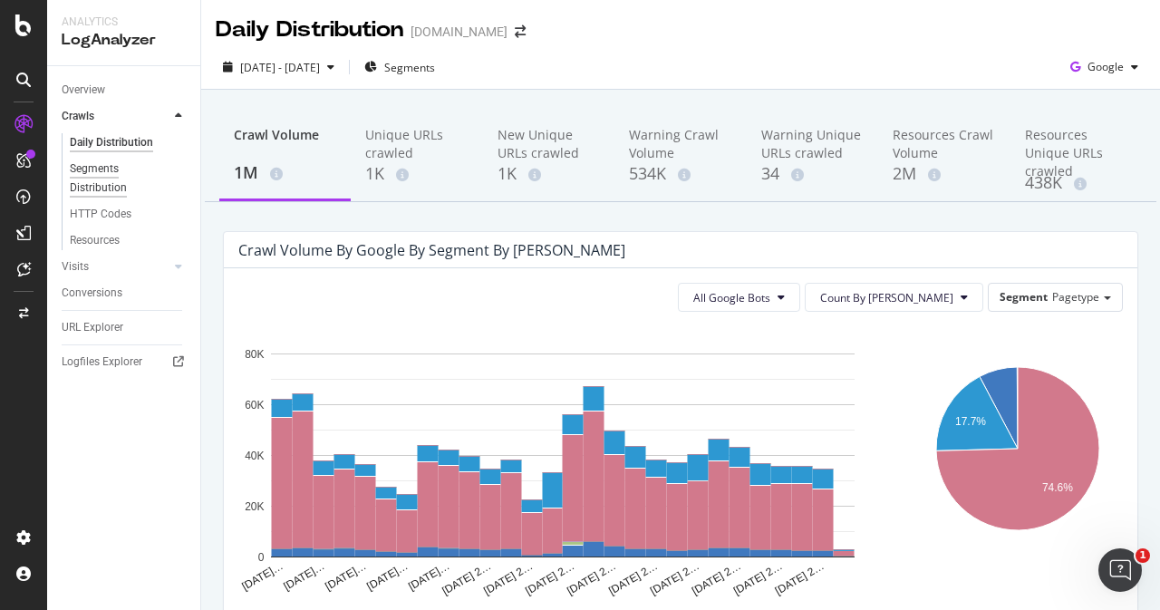
click at [107, 186] on div "Segments Distribution" at bounding box center [120, 179] width 101 height 38
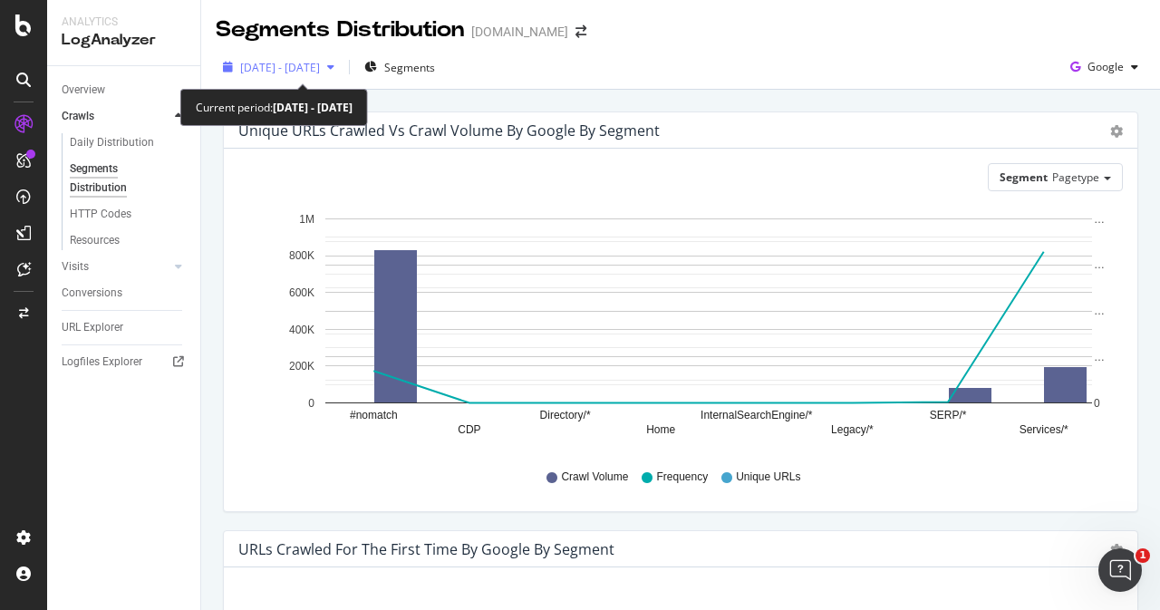
click at [335, 66] on icon "button" at bounding box center [330, 67] width 7 height 11
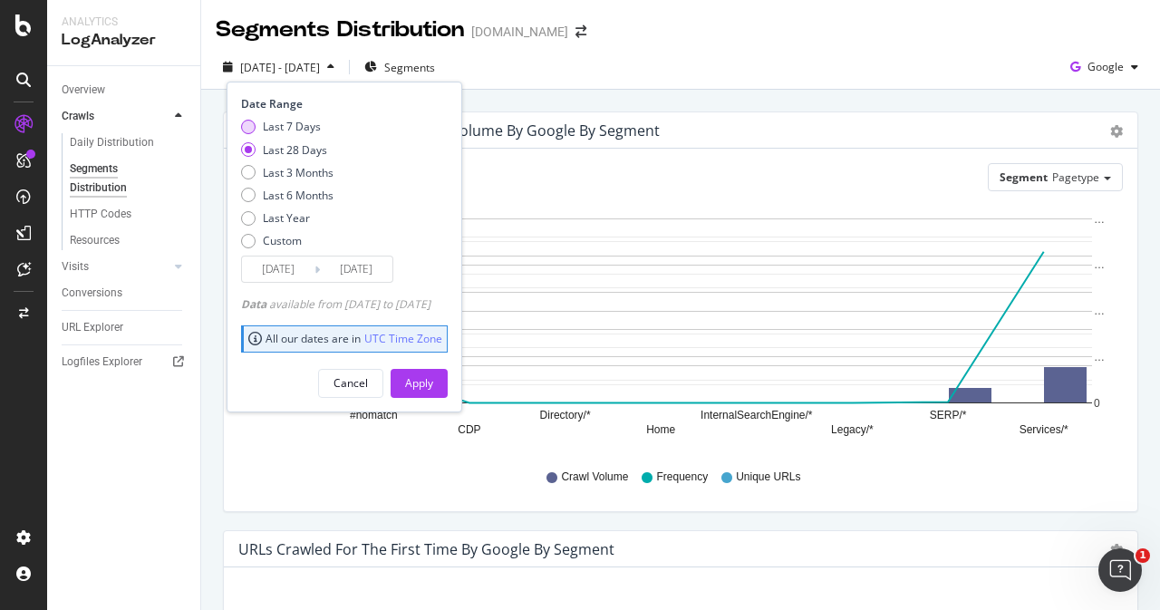
click at [279, 129] on div "Last 7 Days" at bounding box center [292, 126] width 58 height 15
type input "[DATE]"
click at [448, 378] on button "Apply" at bounding box center [419, 383] width 57 height 29
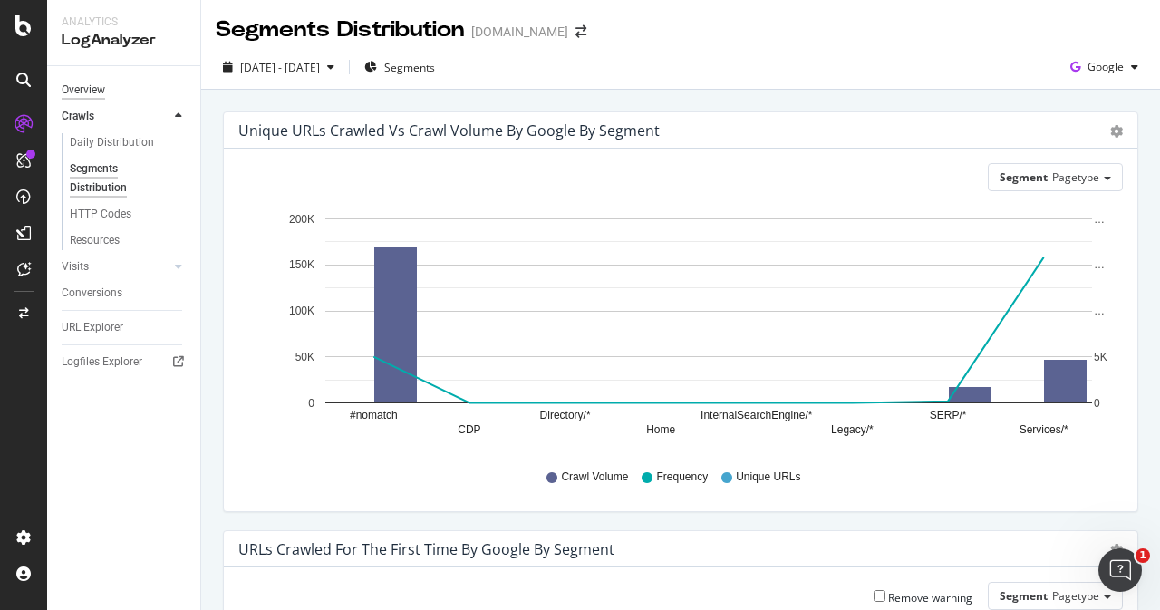
click at [96, 82] on div "Overview" at bounding box center [84, 90] width 44 height 19
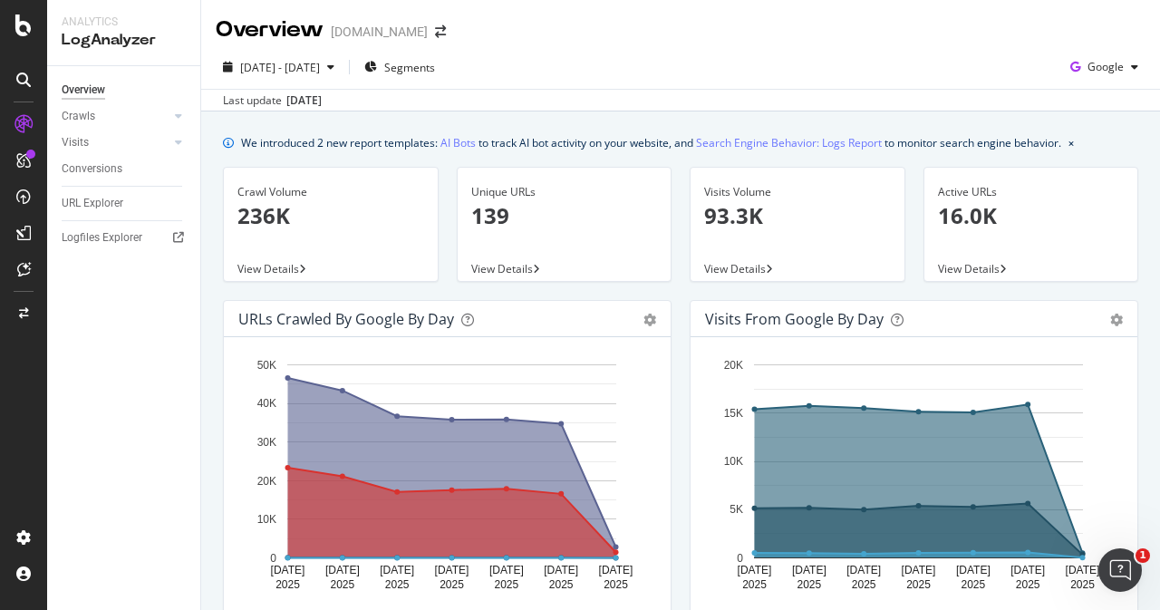
drag, startPoint x: 687, startPoint y: 612, endPoint x: 687, endPoint y: 634, distance: 21.8
click at [180, 119] on icon at bounding box center [178, 116] width 7 height 11
click at [132, 142] on div "Daily Distribution" at bounding box center [112, 142] width 84 height 19
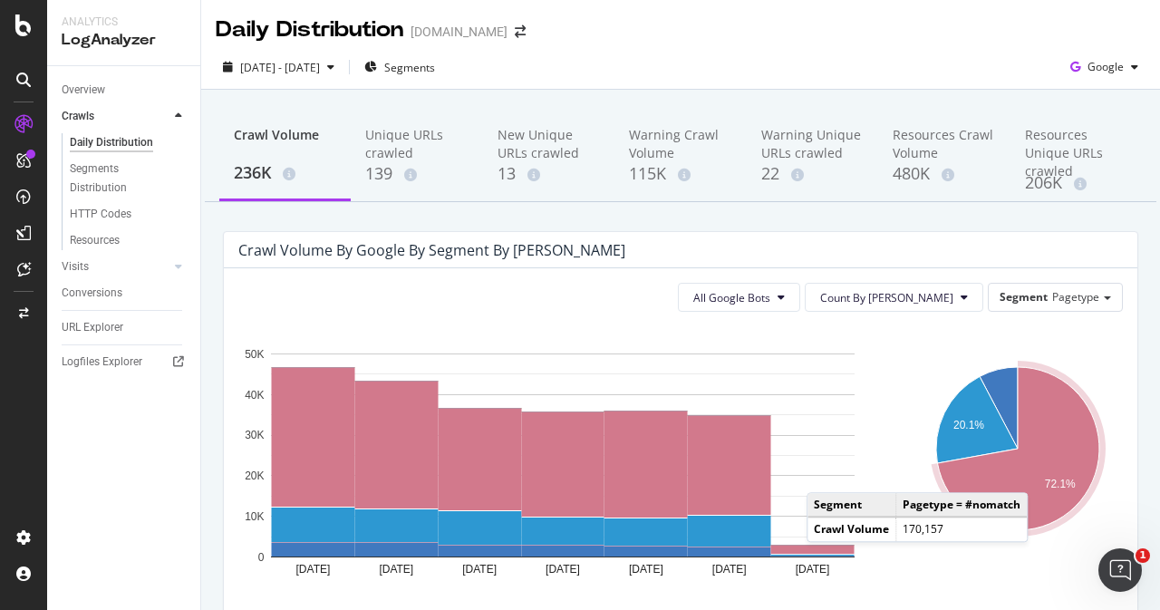
click at [1033, 474] on icon "A chart." at bounding box center [1018, 448] width 162 height 163
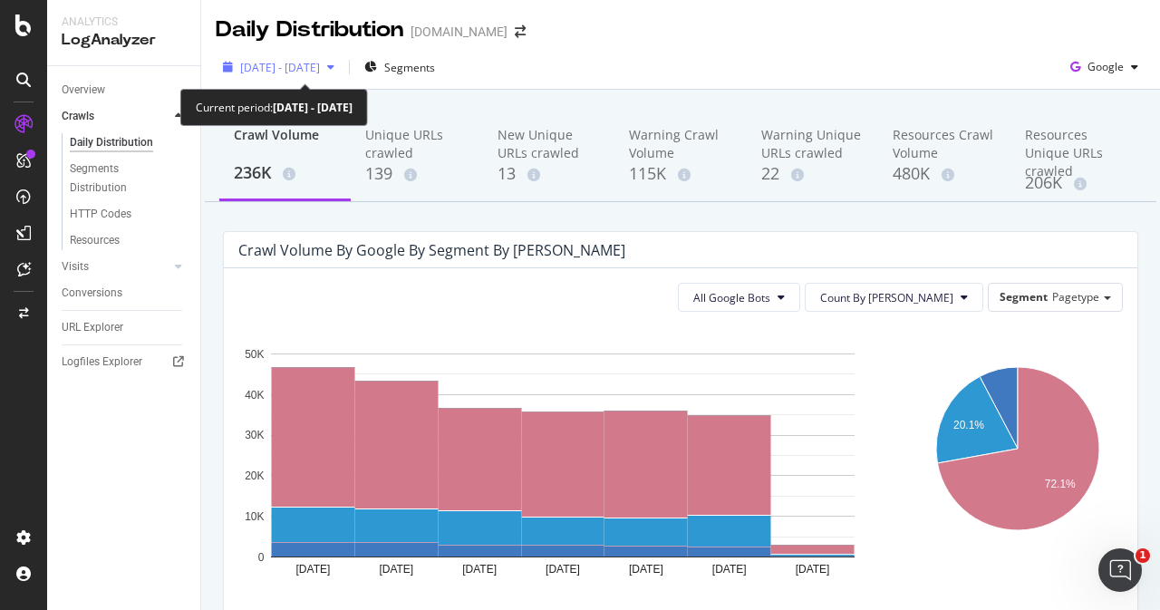
click at [320, 66] on span "[DATE] - [DATE]" at bounding box center [280, 67] width 80 height 15
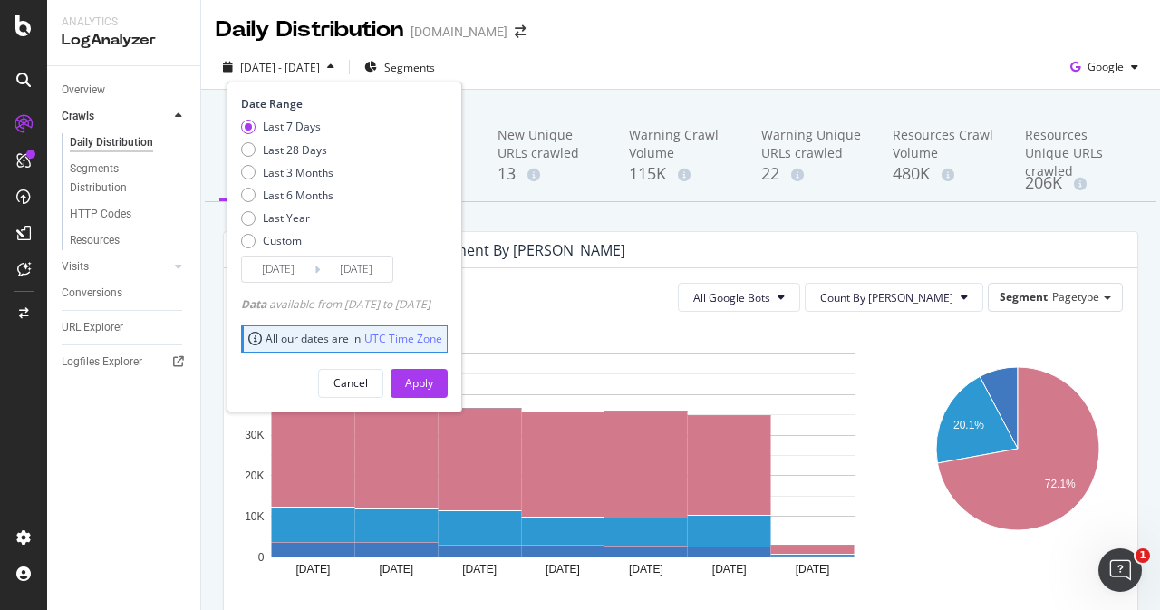
click at [893, 53] on div "[DATE] - [DATE] Segments Date Range Last 7 Days Last 28 Days Last 3 Months Last…" at bounding box center [680, 71] width 959 height 36
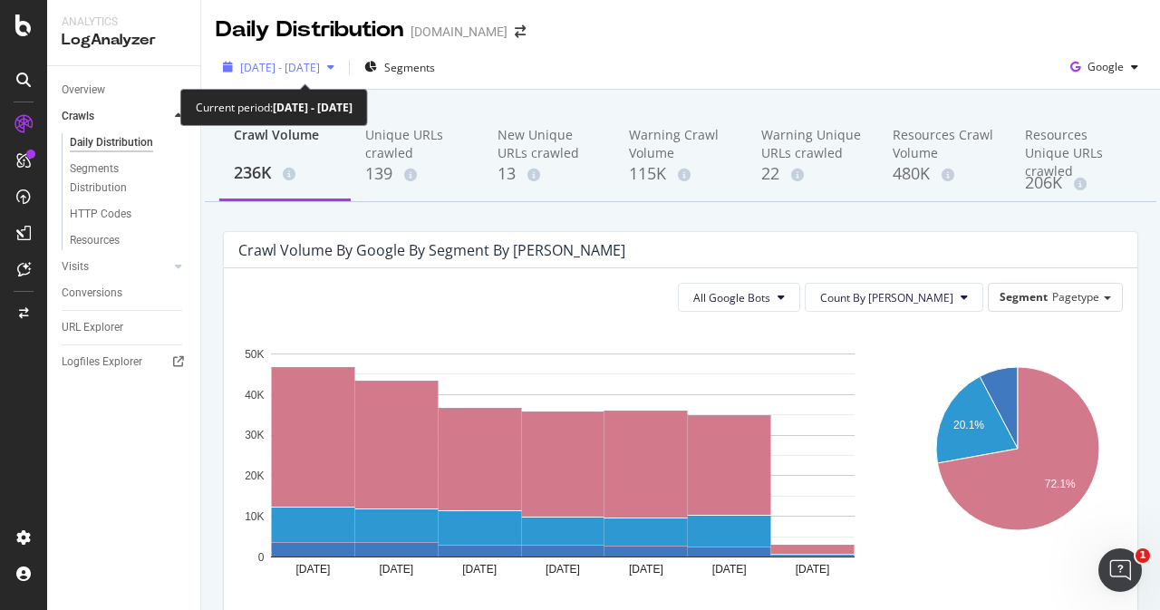
click at [320, 70] on span "[DATE] - [DATE]" at bounding box center [280, 67] width 80 height 15
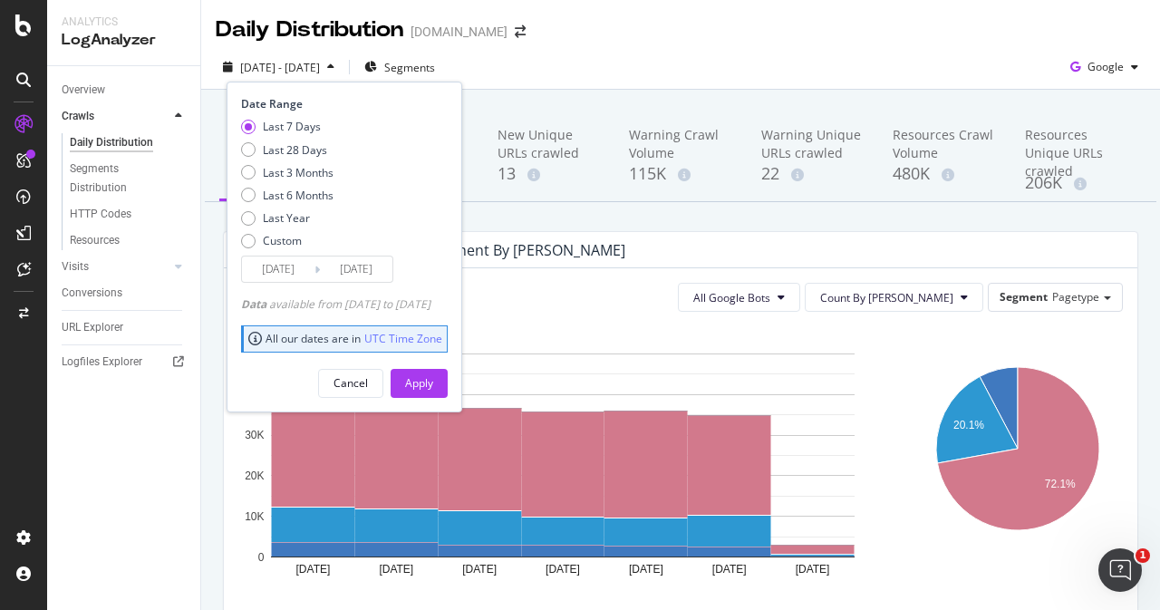
click at [286, 262] on input "[DATE]" at bounding box center [278, 269] width 73 height 25
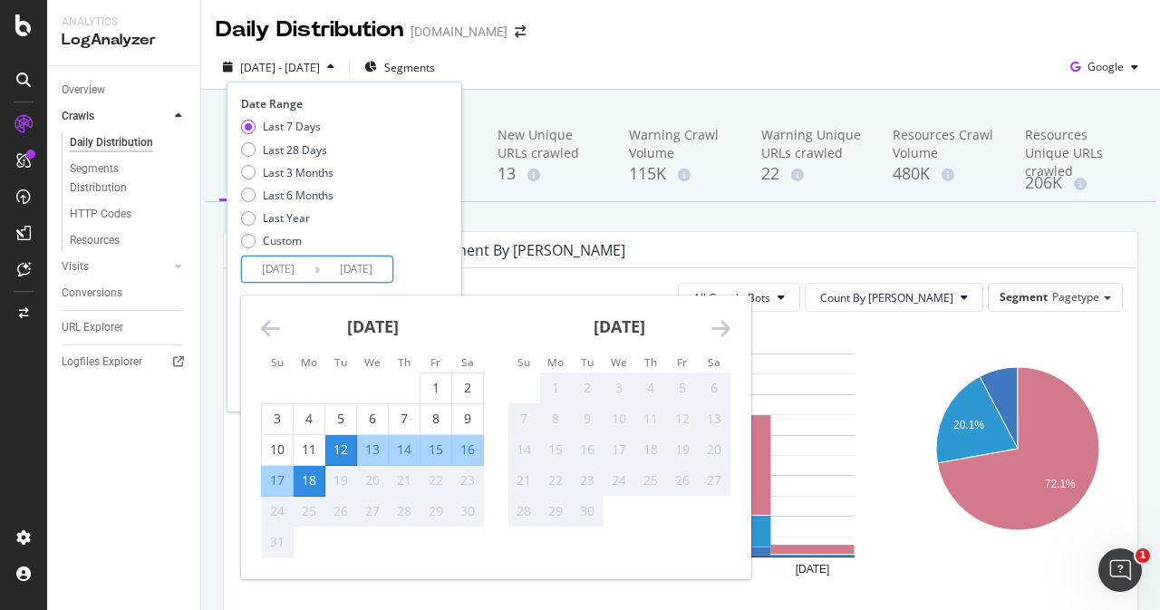
drag, startPoint x: 436, startPoint y: 449, endPoint x: 480, endPoint y: 443, distance: 43.9
click at [484, 454] on div "[DATE] 1 2 3 4 5 6 7 8 9 10 11 12 13 14 15 16 17 18 19 20 21 22 23 24 25 26 27 …" at bounding box center [372, 427] width 247 height 263
click at [467, 448] on div "16" at bounding box center [467, 450] width 31 height 18
type input "[DATE]"
click at [315, 480] on div "18" at bounding box center [309, 480] width 31 height 18
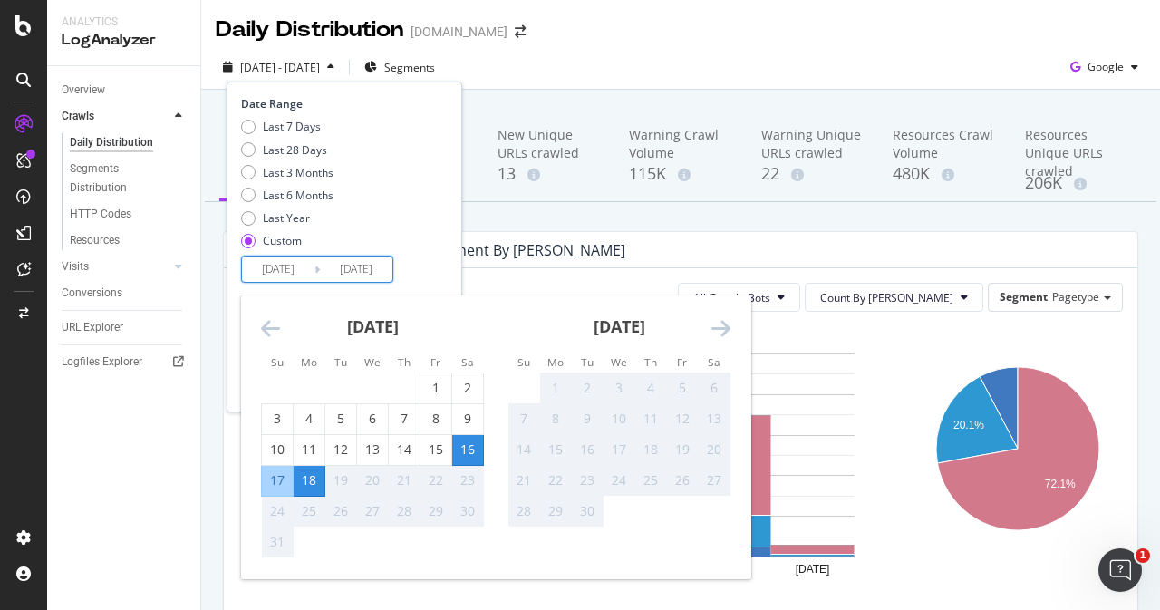
click at [371, 268] on input "[DATE]" at bounding box center [356, 269] width 73 height 25
click at [382, 267] on input "[DATE]" at bounding box center [356, 269] width 73 height 25
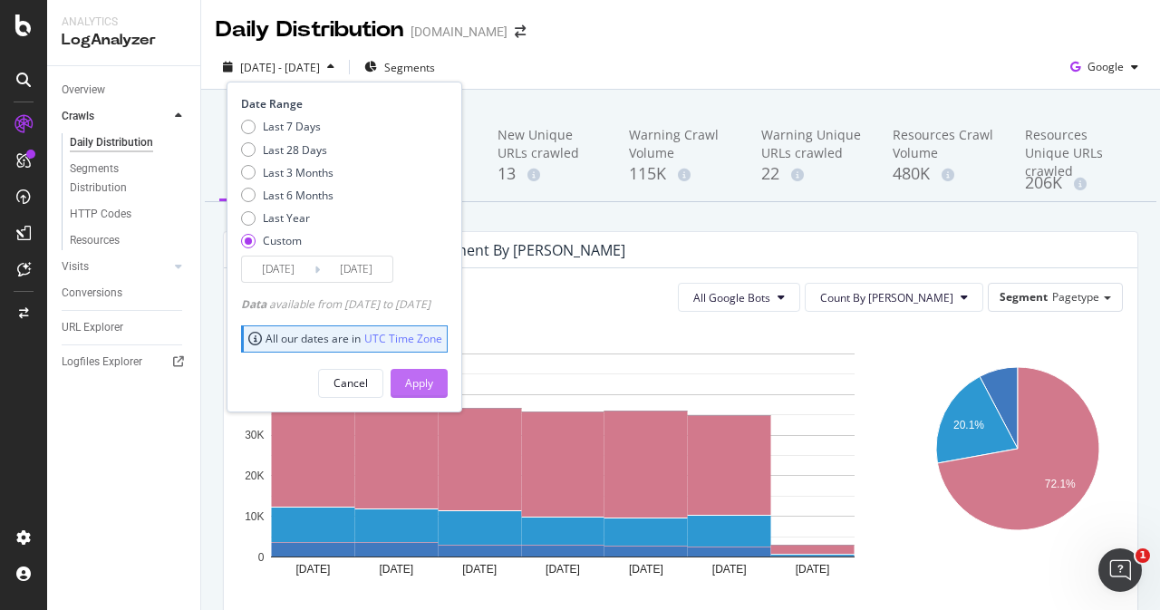
type input "[DATE]"
click at [433, 378] on div "Apply" at bounding box center [419, 382] width 28 height 15
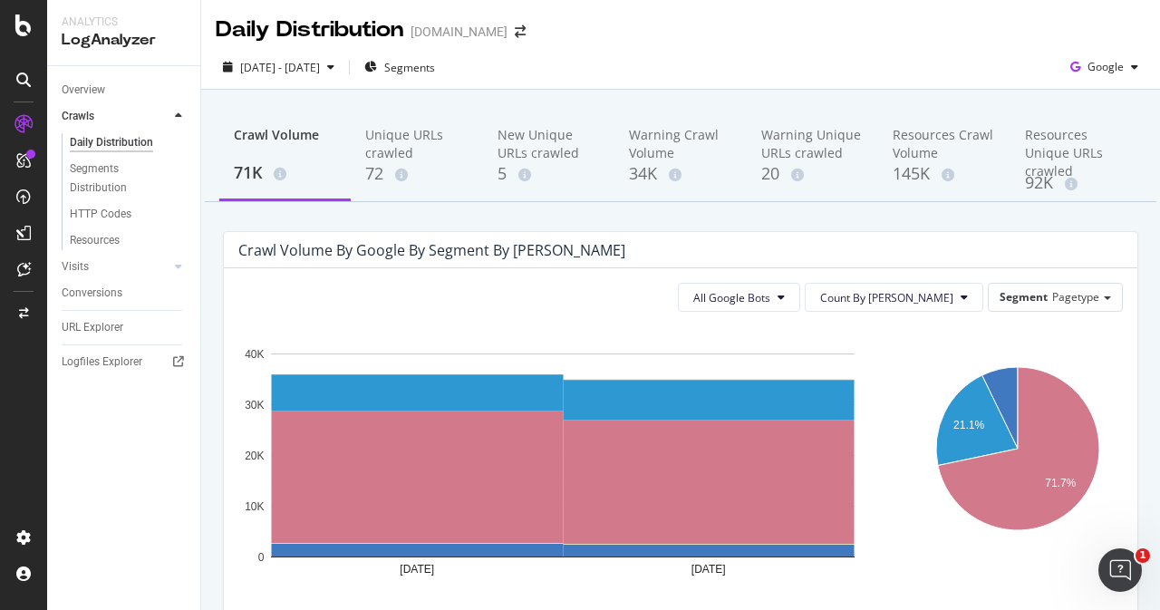
click at [1108, 206] on div "Crawl Volume 71K Unique URLs crawled 72 New Unique URLs crawled 5 Warning Crawl…" at bounding box center [680, 581] width 959 height 982
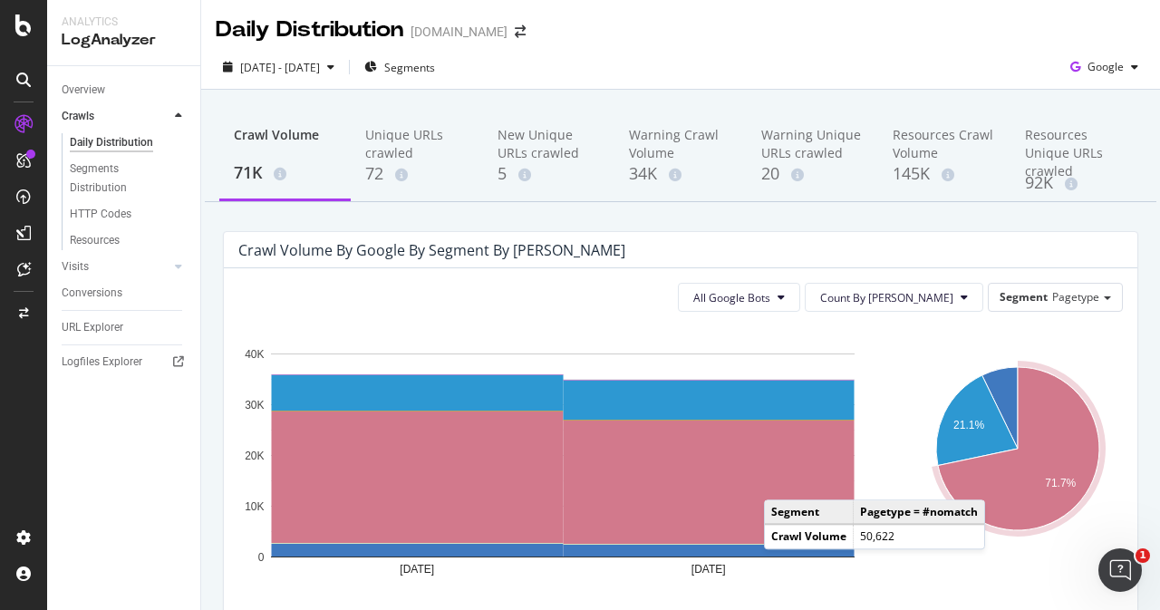
click at [990, 481] on icon "A chart." at bounding box center [1018, 448] width 161 height 163
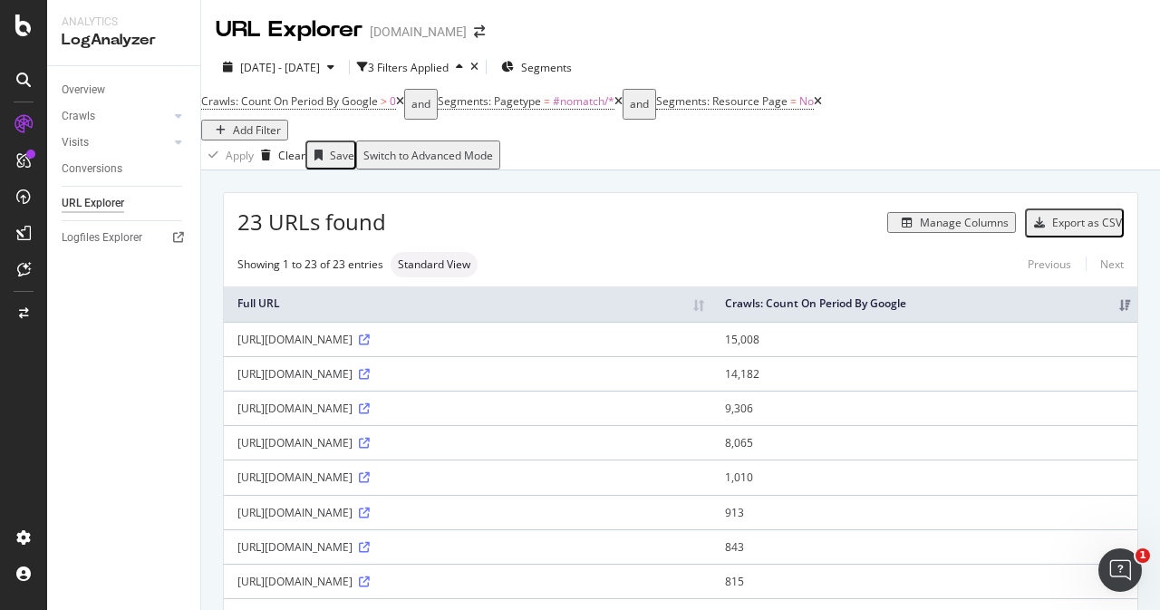
drag, startPoint x: 459, startPoint y: 361, endPoint x: 339, endPoint y: 360, distance: 119.7
click at [339, 347] on div "[URL][DOMAIN_NAME]" at bounding box center [468, 339] width 461 height 15
copy div "/nl/homepage-message"
click at [684, 238] on div "23 URLs found Manage Columns Export as CSV" at bounding box center [681, 215] width 914 height 44
drag, startPoint x: 459, startPoint y: 356, endPoint x: 238, endPoint y: 356, distance: 221.2
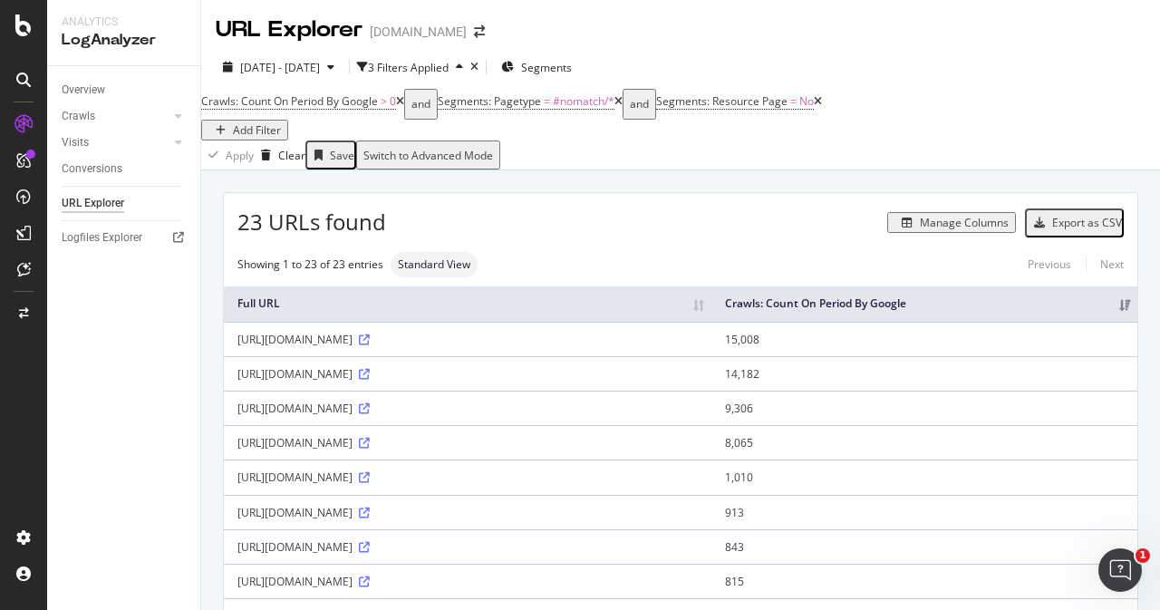
click at [238, 347] on div "[URL][DOMAIN_NAME]" at bounding box center [468, 339] width 461 height 15
copy div "[URL][DOMAIN_NAME]"
click at [370, 345] on icon at bounding box center [364, 340] width 11 height 11
click at [370, 414] on icon at bounding box center [364, 408] width 11 height 11
click at [370, 449] on icon at bounding box center [364, 443] width 11 height 11
